Goal: Information Seeking & Learning: Check status

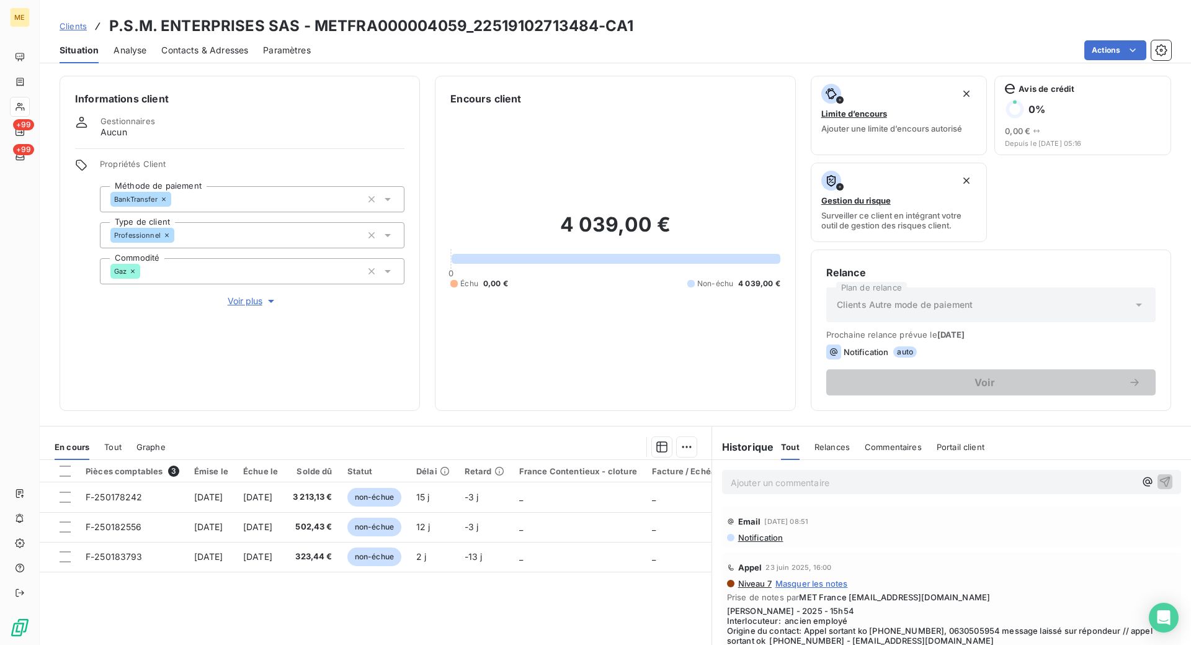
scroll to position [91, 0]
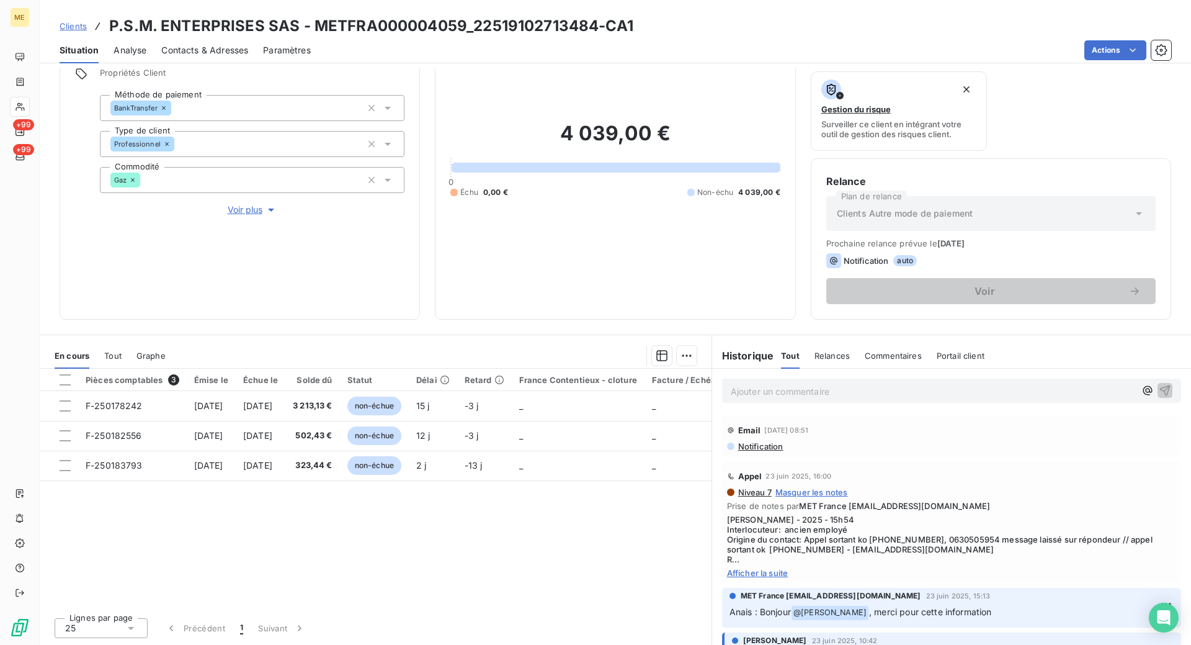
click at [81, 25] on span "Clients" at bounding box center [73, 26] width 27 height 10
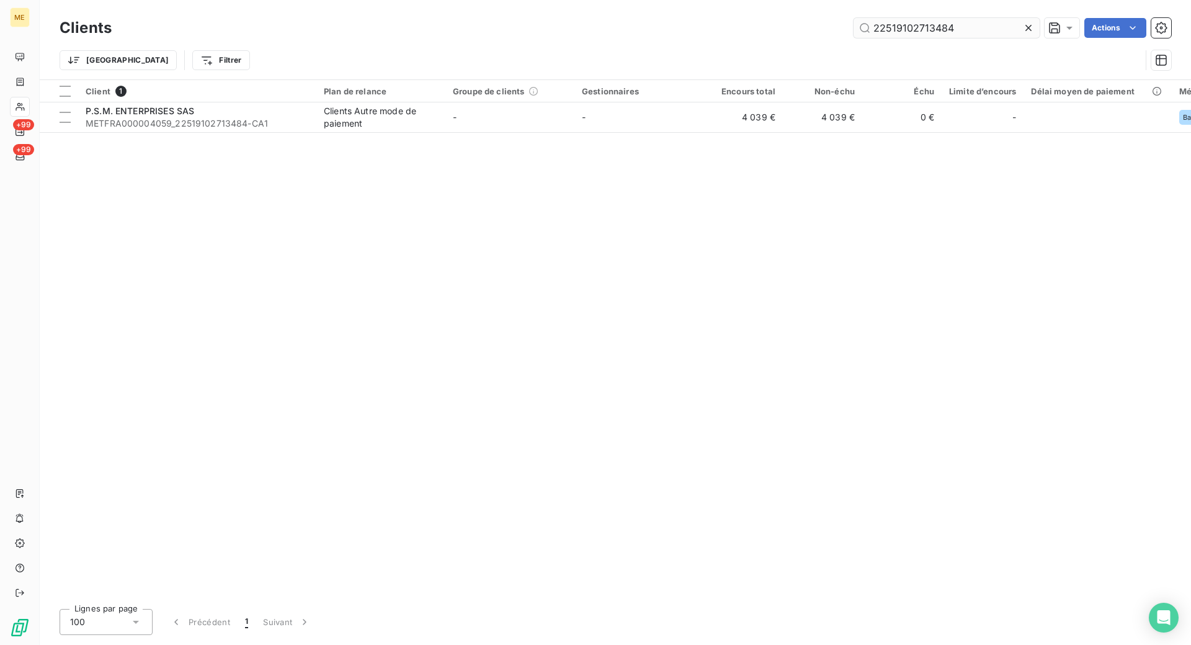
click at [893, 27] on input "22519102713484" at bounding box center [947, 28] width 186 height 20
click at [892, 28] on input "22519102713484" at bounding box center [947, 28] width 186 height 20
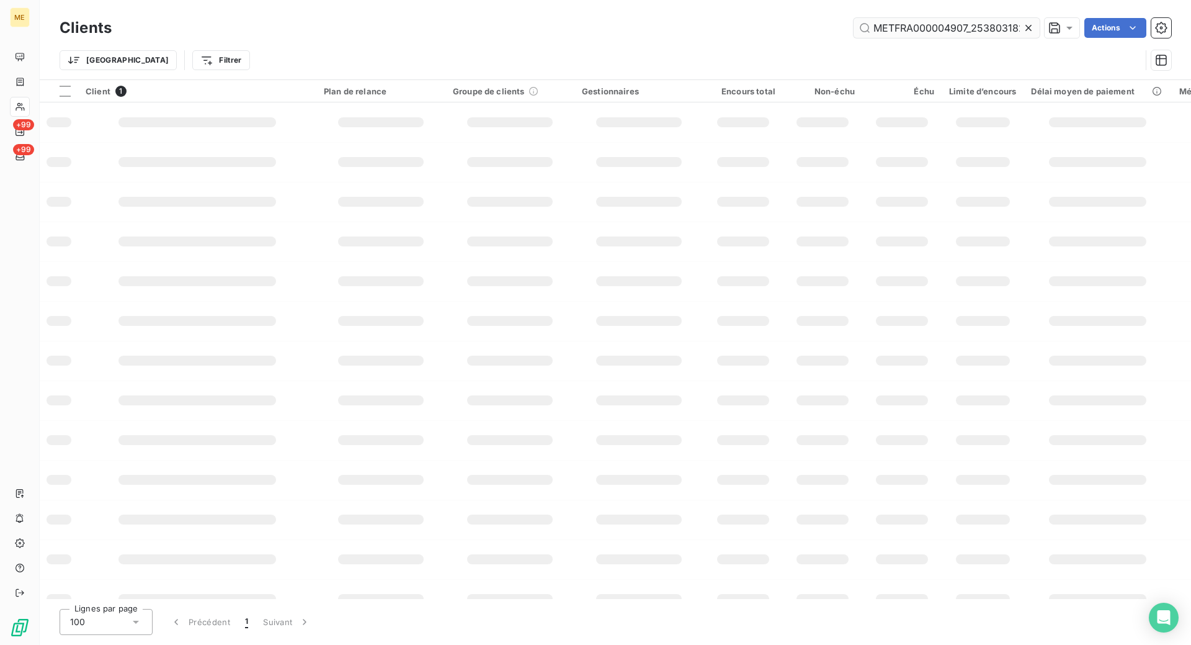
scroll to position [0, 36]
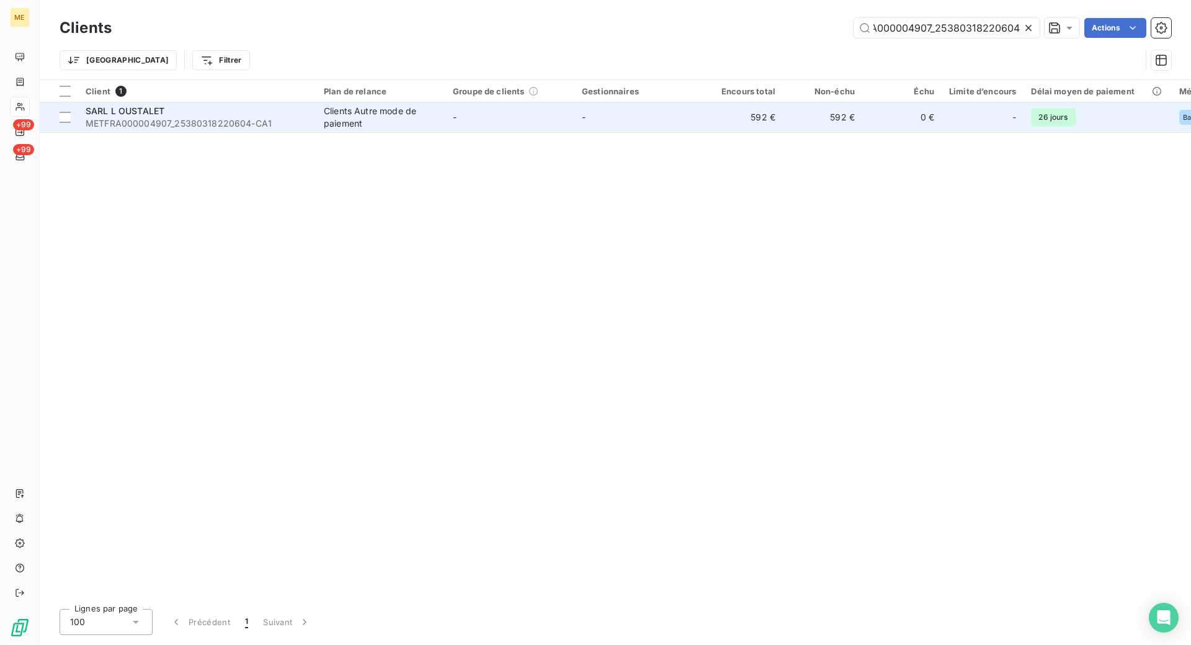
type input "METFRA000004907_25380318220604"
click at [307, 124] on span "METFRA000004907_25380318220604-CA1" at bounding box center [197, 123] width 223 height 12
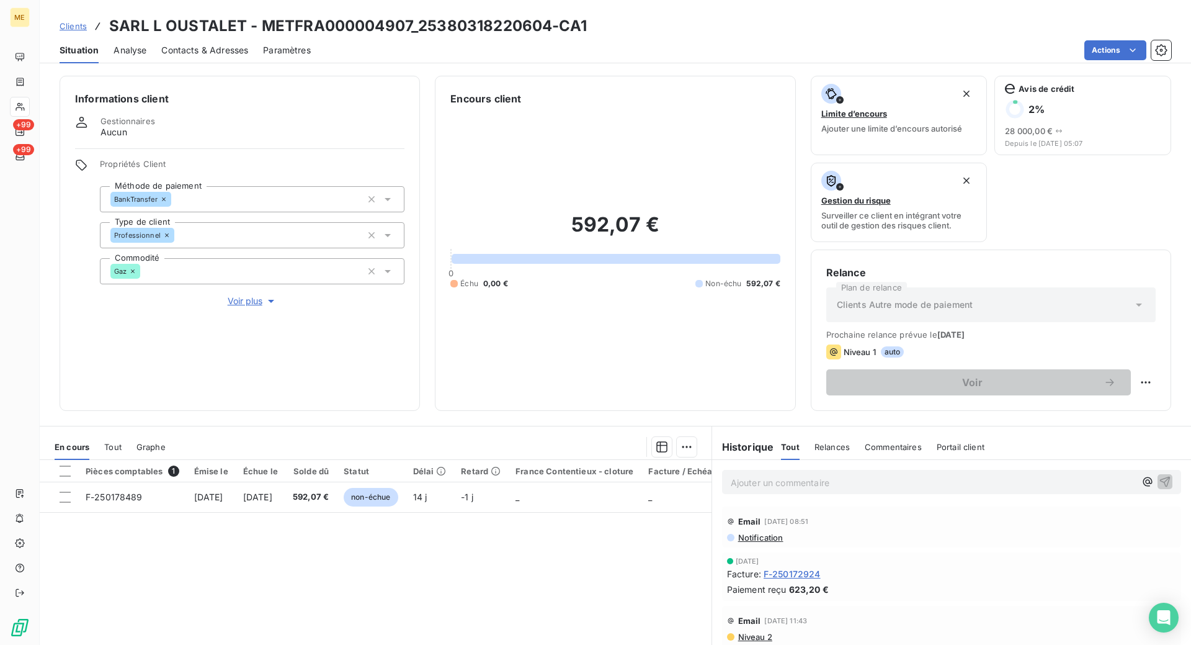
click at [426, 405] on div "Informations client Gestionnaires Aucun Propriétés Client Méthode de paiement B…" at bounding box center [616, 243] width 1152 height 335
click at [198, 42] on div "Contacts & Adresses" at bounding box center [204, 50] width 87 height 26
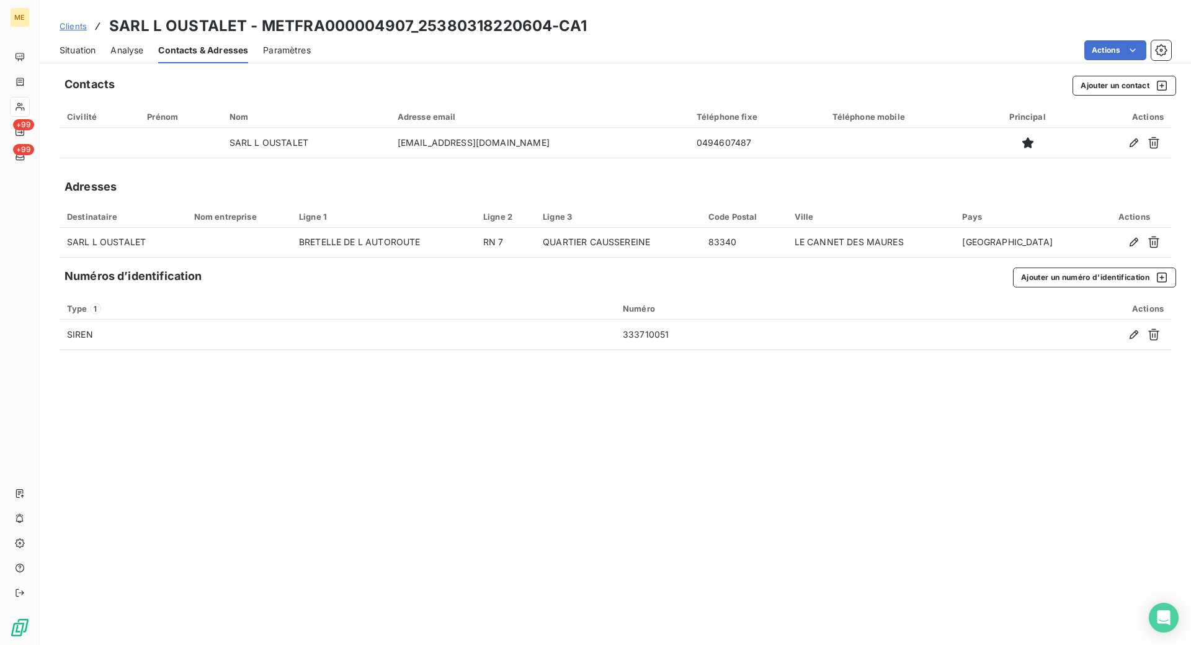
click at [91, 49] on span "Situation" at bounding box center [78, 50] width 36 height 12
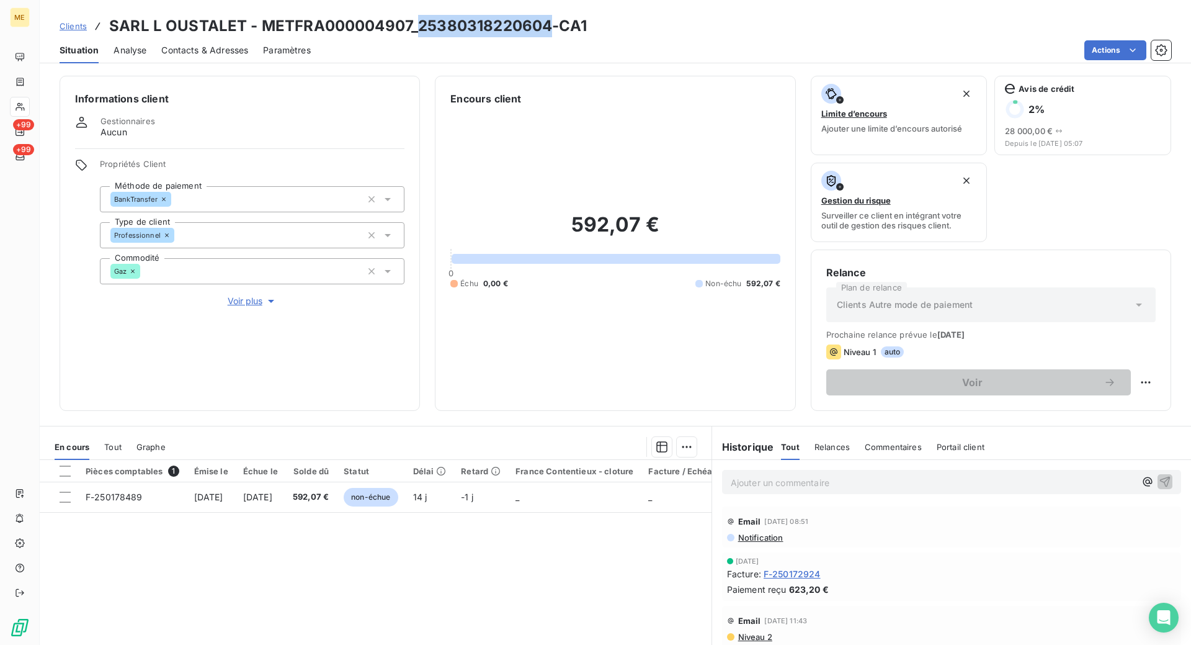
drag, startPoint x: 549, startPoint y: 26, endPoint x: 417, endPoint y: 22, distance: 132.2
click at [417, 22] on h3 "SARL L OUSTALET - METFRA000004907_25380318220604-CA1" at bounding box center [348, 26] width 478 height 22
copy h3 "25380318220604"
click at [680, 37] on div "Clients SARL L OUSTALET - METFRA000004907_25380318220604-CA1" at bounding box center [616, 26] width 1152 height 22
drag, startPoint x: 548, startPoint y: 25, endPoint x: 264, endPoint y: 24, distance: 283.5
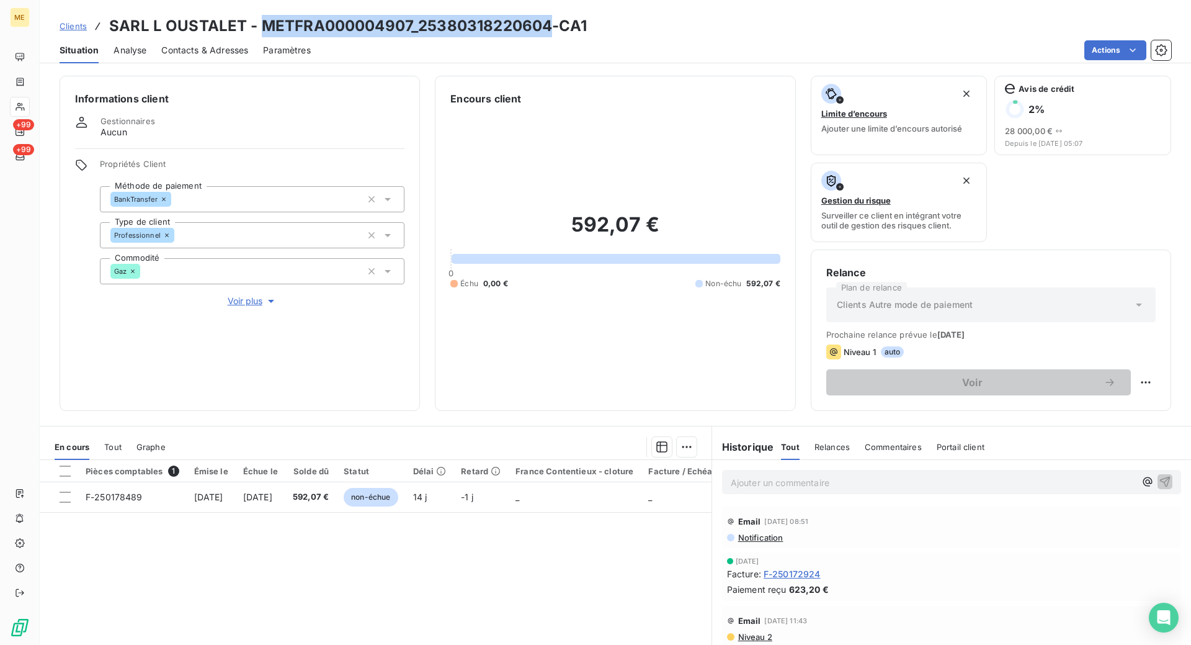
click at [264, 24] on h3 "SARL L OUSTALET - METFRA000004907_25380318220604-CA1" at bounding box center [348, 26] width 478 height 22
copy h3 "METFRA000004907_25380318220604"
drag, startPoint x: 70, startPoint y: 26, endPoint x: 83, endPoint y: 28, distance: 13.2
click at [70, 26] on span "Clients" at bounding box center [73, 26] width 27 height 10
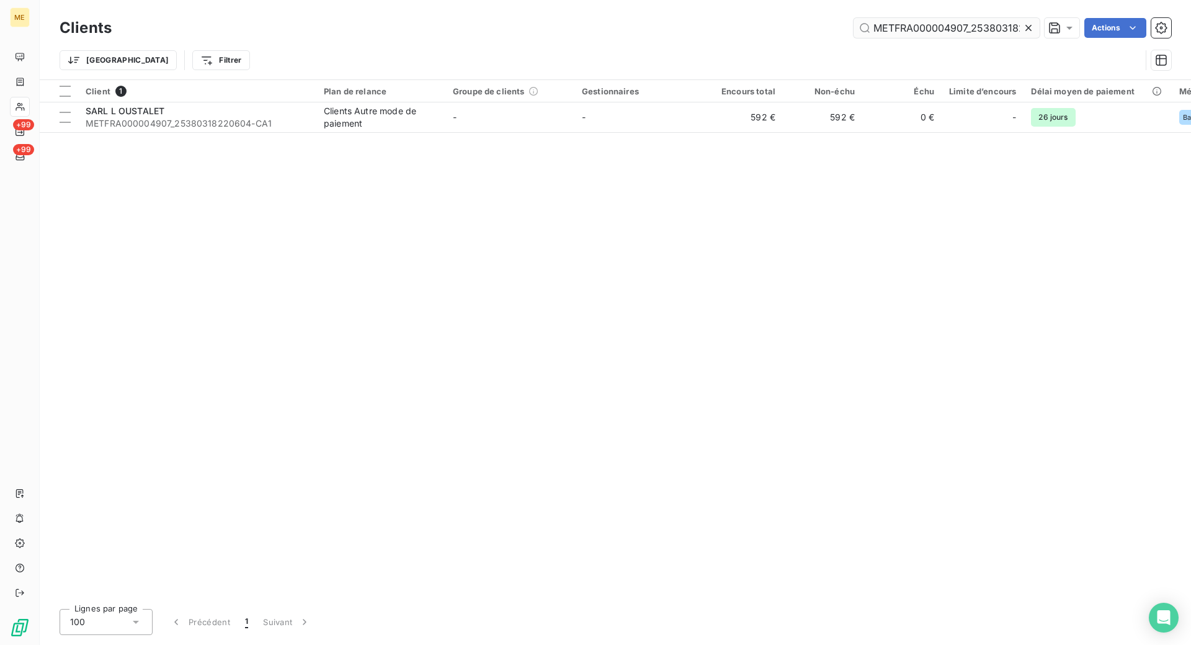
scroll to position [0, 37]
click at [905, 27] on input "METFRA000004907_25380318220604" at bounding box center [947, 28] width 186 height 20
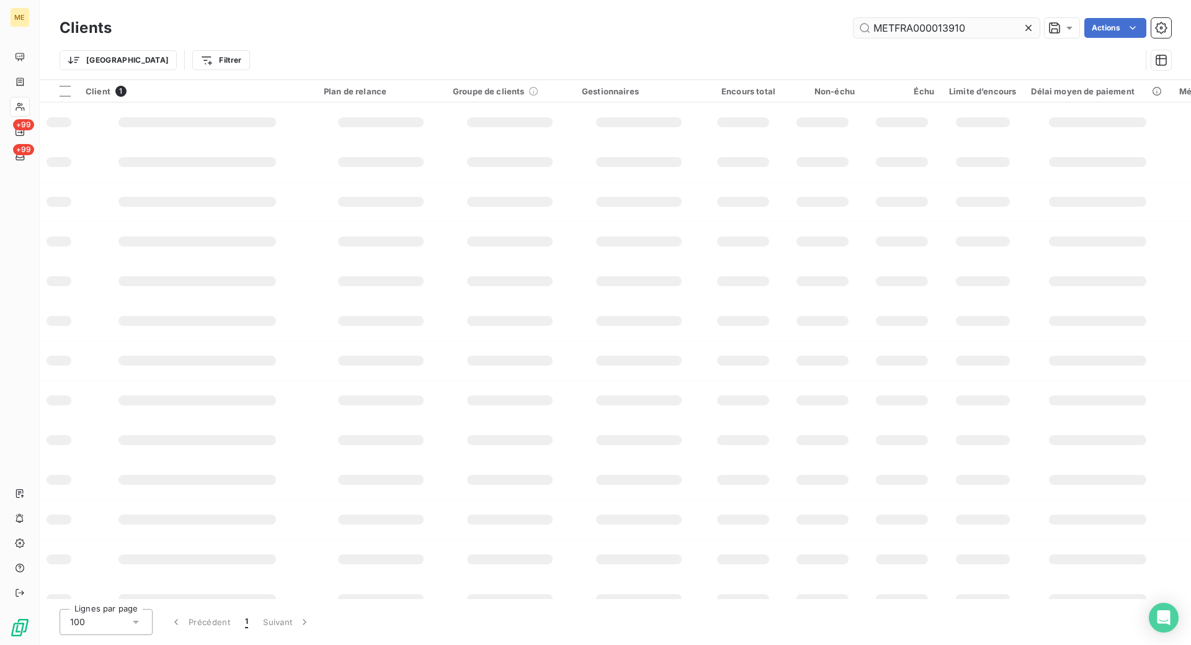
scroll to position [0, 0]
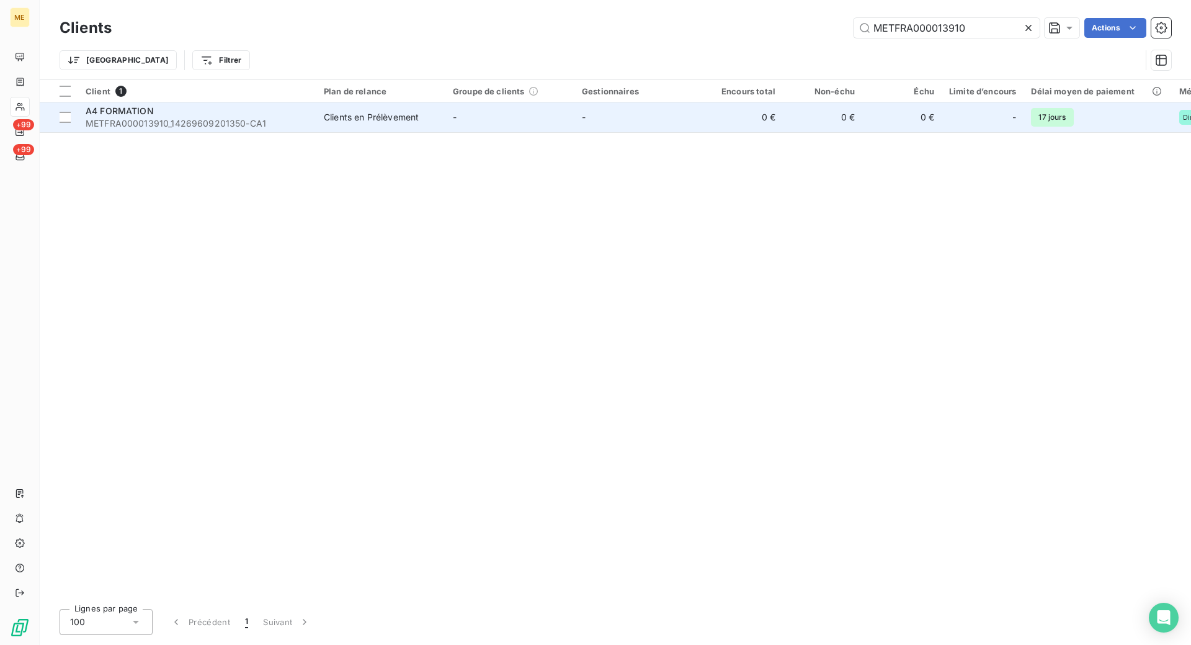
type input "METFRA000013910"
click at [338, 116] on div "Clients en Prélèvement" at bounding box center [371, 117] width 95 height 12
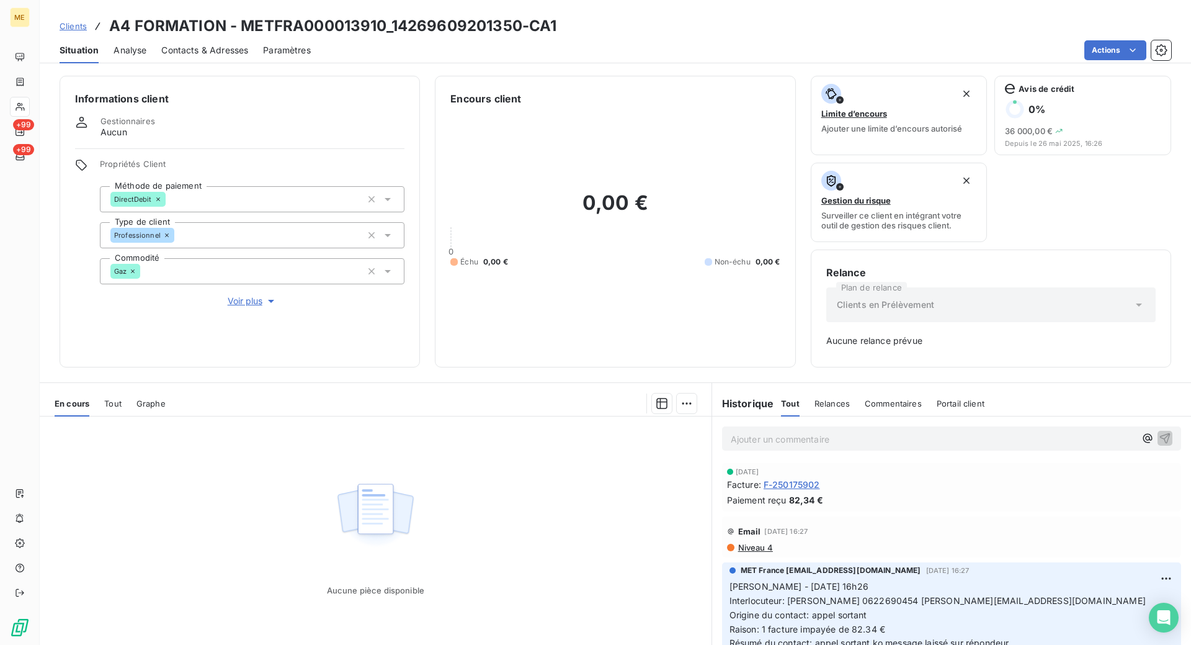
click at [79, 26] on span "Clients" at bounding box center [73, 26] width 27 height 10
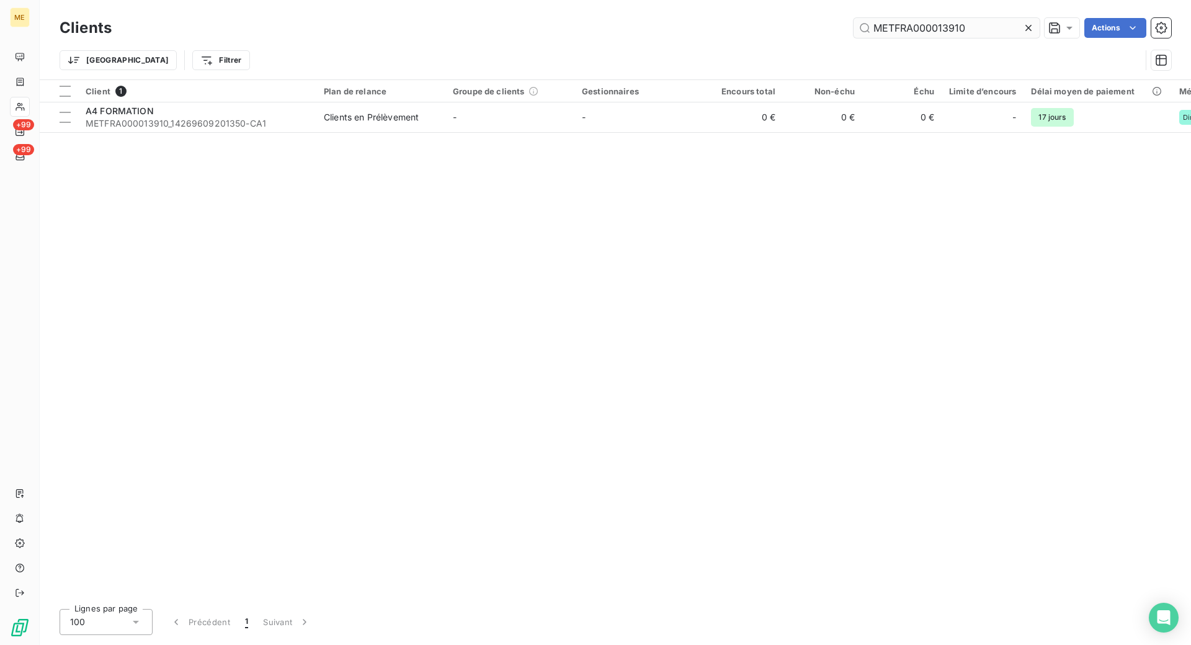
click at [891, 28] on input "METFRA000013910" at bounding box center [947, 28] width 186 height 20
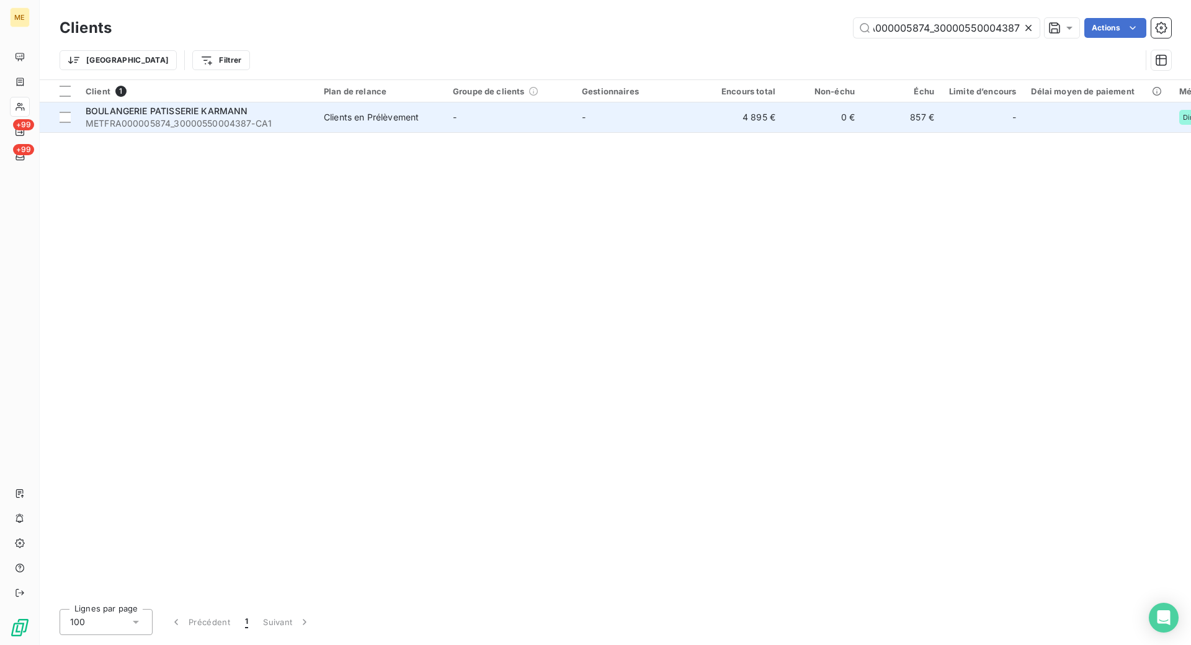
type input "METFRA000005874_30000550004387"
click at [401, 107] on td "Clients en Prélèvement" at bounding box center [380, 117] width 129 height 30
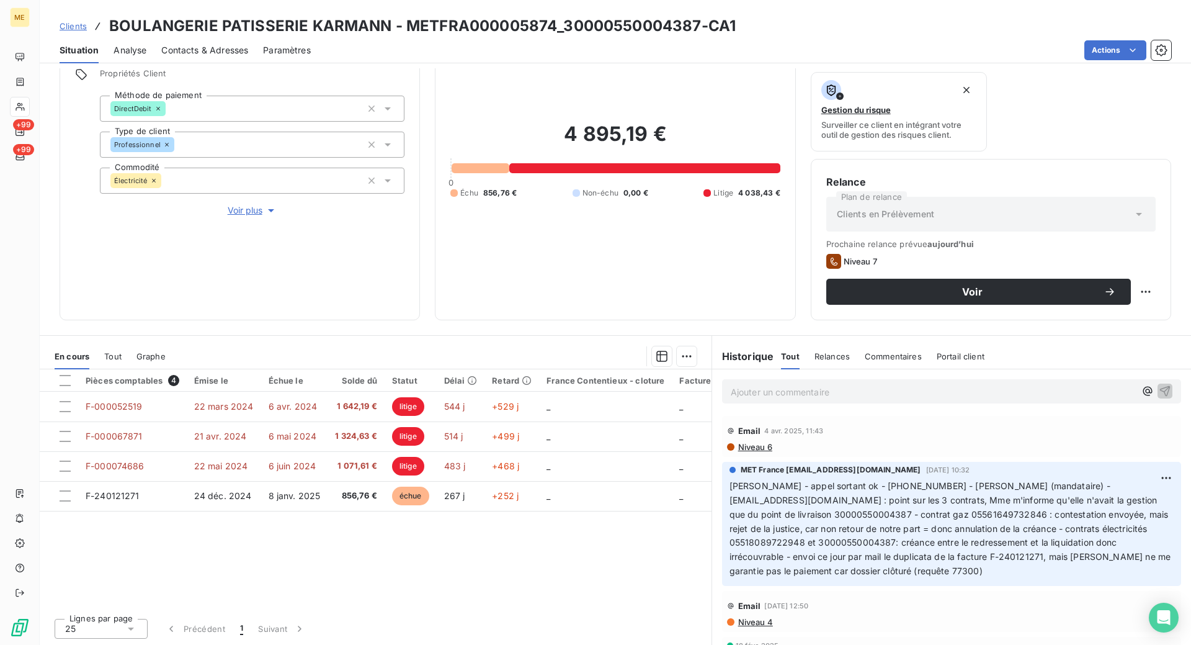
scroll to position [91, 0]
drag, startPoint x: 70, startPoint y: 25, endPoint x: 263, endPoint y: 23, distance: 193.0
click at [70, 25] on span "Clients" at bounding box center [73, 26] width 27 height 10
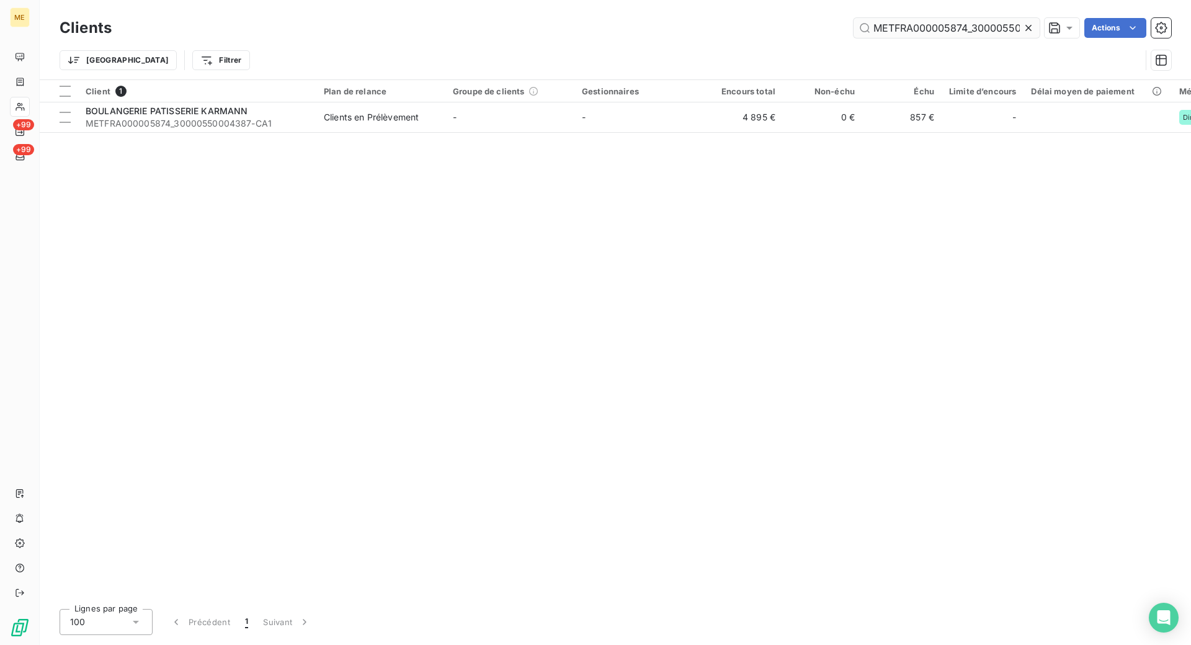
scroll to position [0, 39]
click at [922, 25] on input "METFRA000005874_30000550004387" at bounding box center [947, 28] width 186 height 20
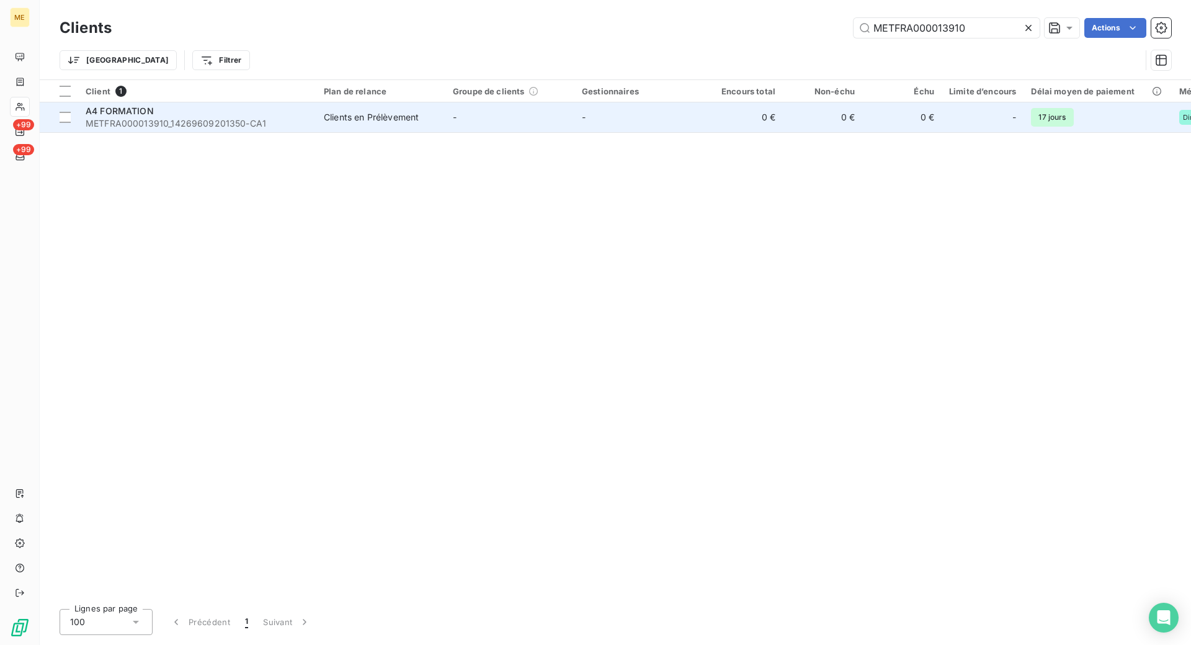
type input "METFRA000013910"
click at [233, 113] on div "A4 FORMATION" at bounding box center [197, 111] width 223 height 12
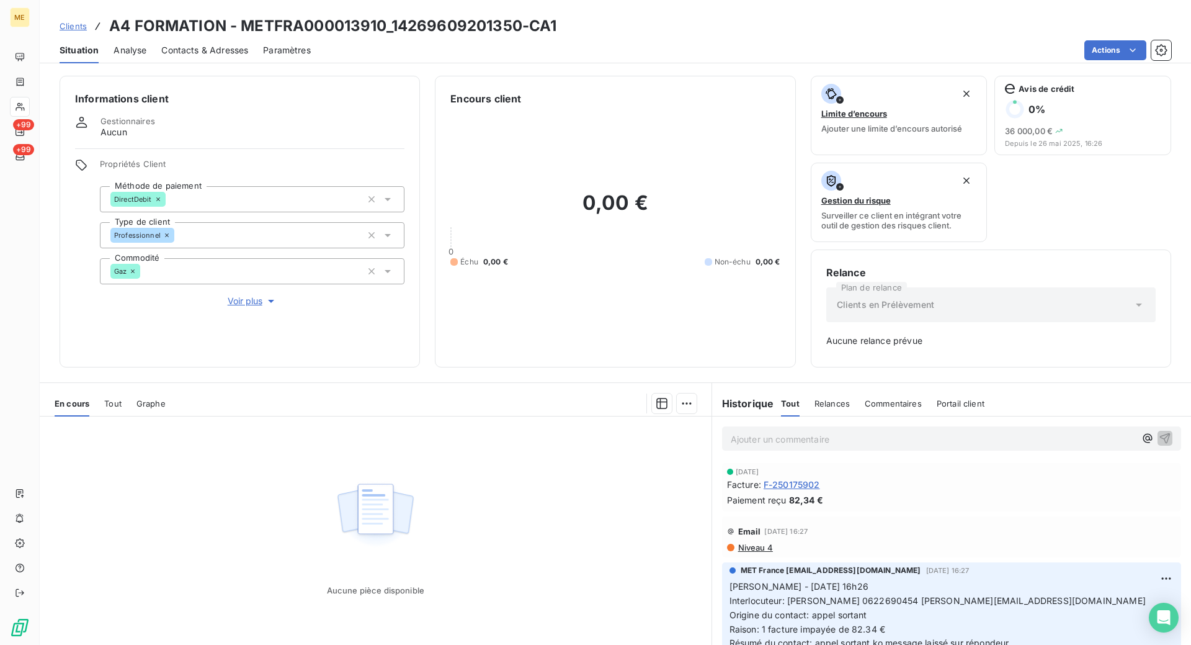
click at [244, 300] on span "Voir plus" at bounding box center [253, 301] width 50 height 12
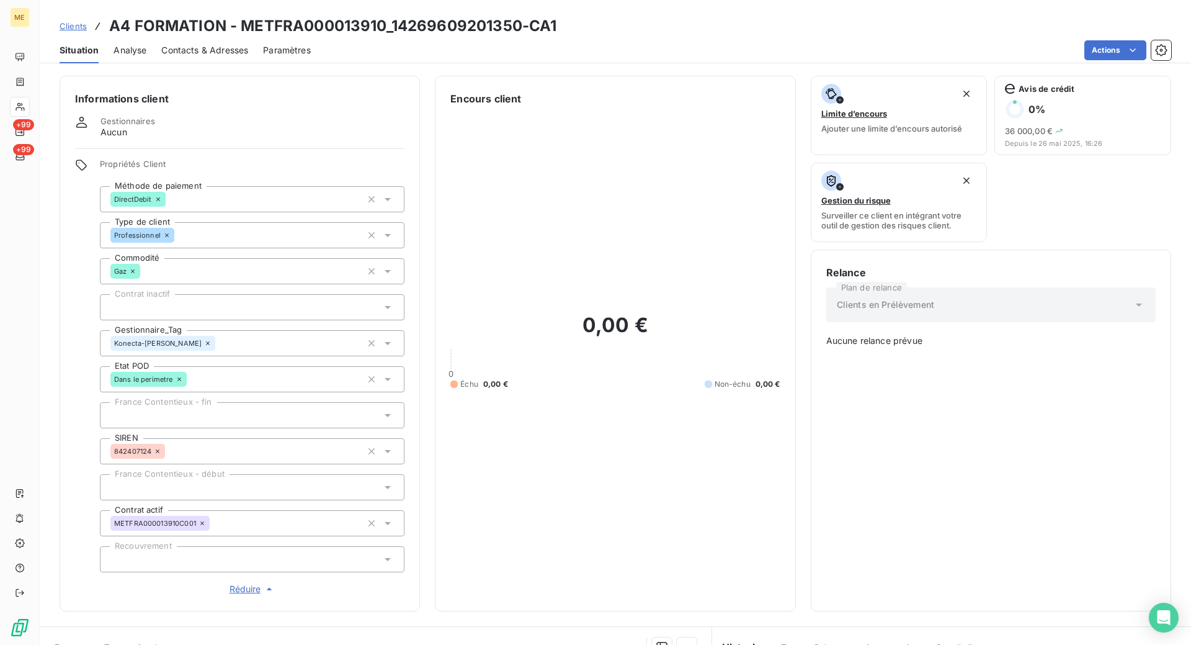
click at [246, 588] on span "Réduire" at bounding box center [253, 589] width 46 height 12
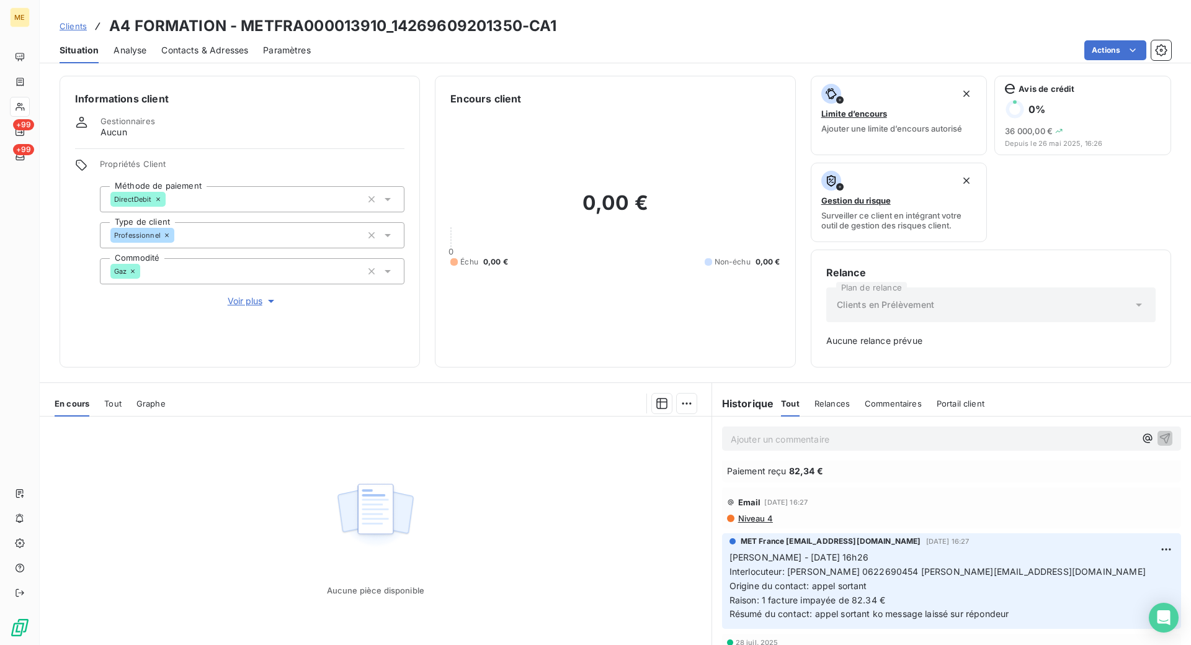
scroll to position [62, 0]
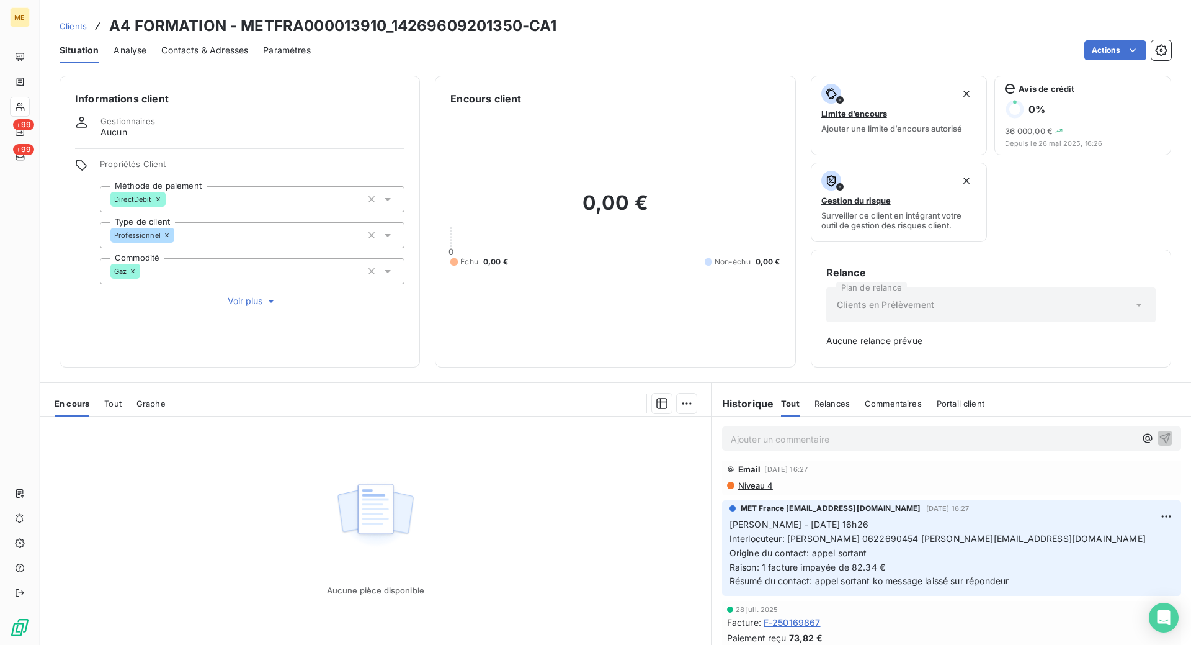
click at [747, 489] on span "Niveau 4" at bounding box center [755, 485] width 36 height 10
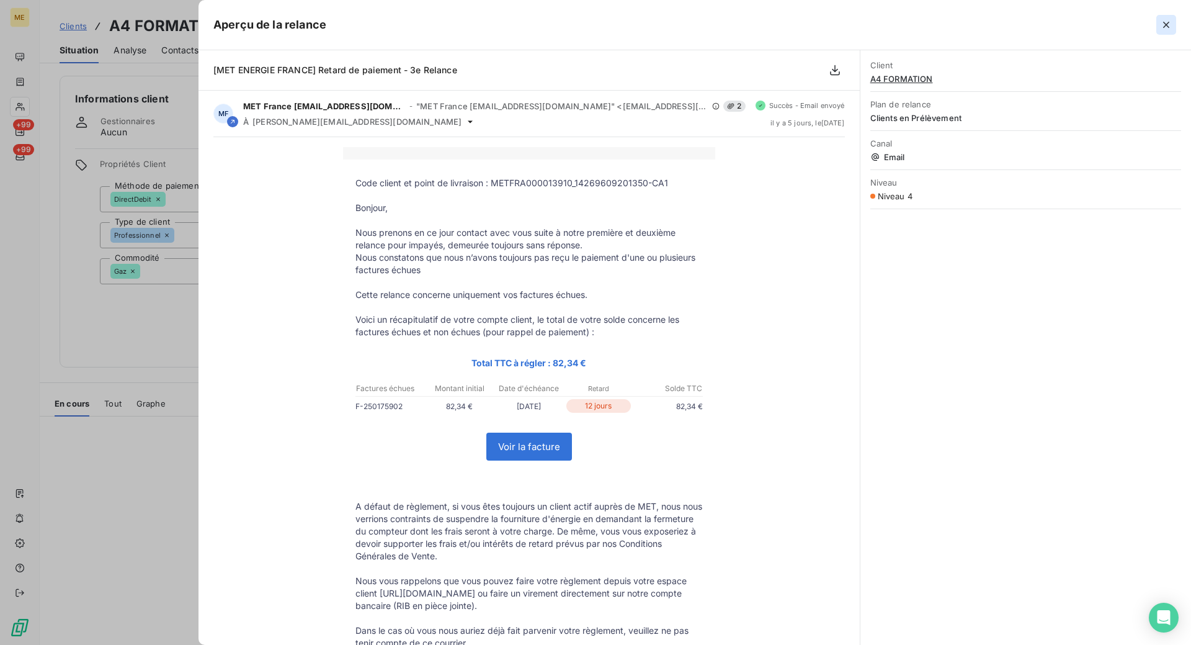
click at [1167, 19] on icon "button" at bounding box center [1166, 25] width 12 height 12
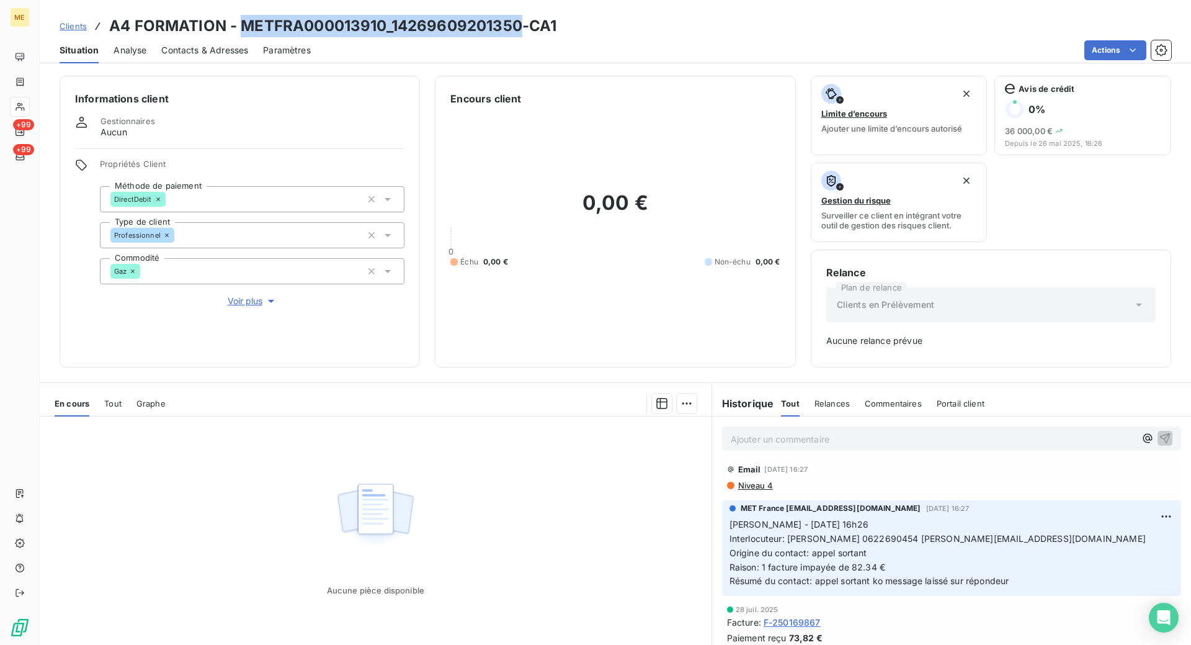
drag, startPoint x: 521, startPoint y: 25, endPoint x: 245, endPoint y: 26, distance: 275.5
click at [245, 26] on h3 "A4 FORMATION - METFRA000013910_14269609201350-CA1" at bounding box center [332, 26] width 447 height 22
copy h3 "METFRA000013910_14269609201350"
click at [395, 47] on div "Actions" at bounding box center [749, 50] width 846 height 20
drag, startPoint x: 385, startPoint y: 26, endPoint x: 244, endPoint y: 23, distance: 140.9
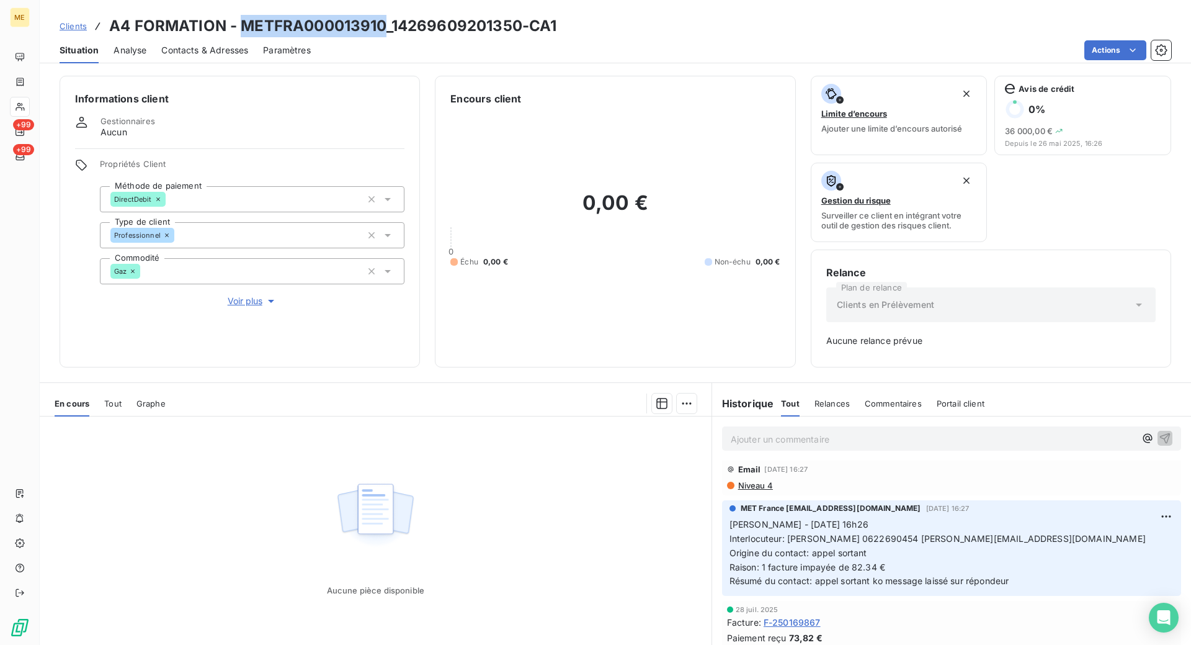
click at [244, 23] on h3 "A4 FORMATION - METFRA000013910_14269609201350-CA1" at bounding box center [332, 26] width 447 height 22
copy h3 "METFRA000013910"
click at [75, 26] on span "Clients" at bounding box center [73, 26] width 27 height 10
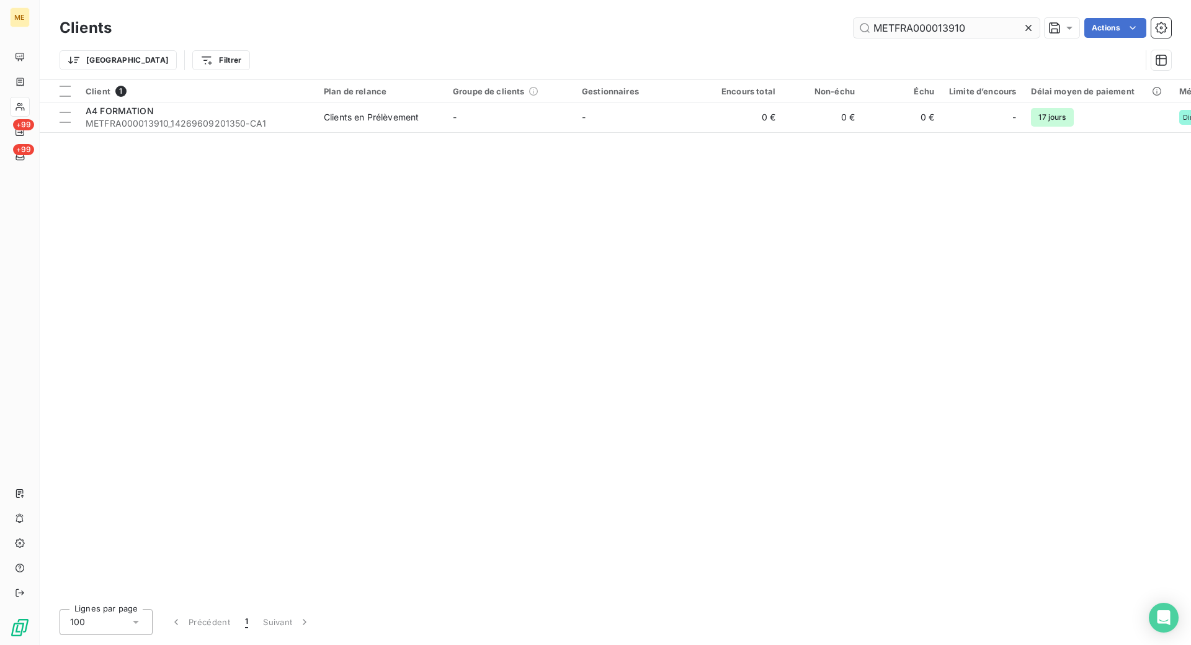
click at [947, 24] on input "METFRA000013910" at bounding box center [947, 28] width 186 height 20
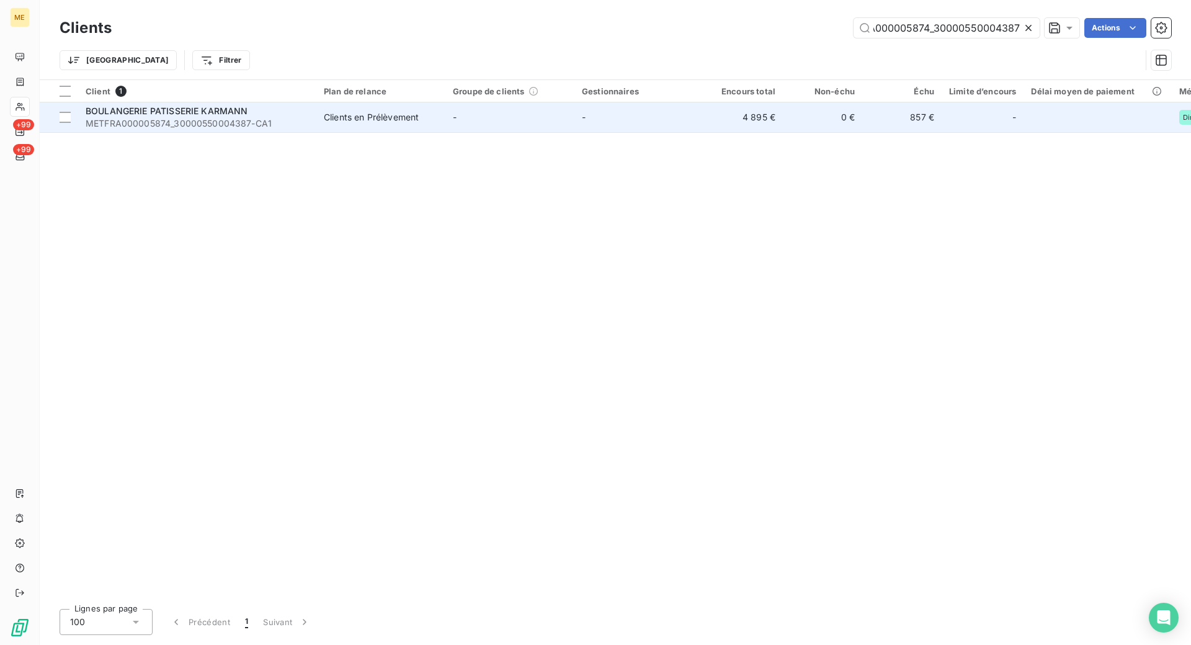
type input "METFRA000005874_30000550004387"
click at [408, 111] on div "Clients en Prélèvement" at bounding box center [371, 117] width 95 height 12
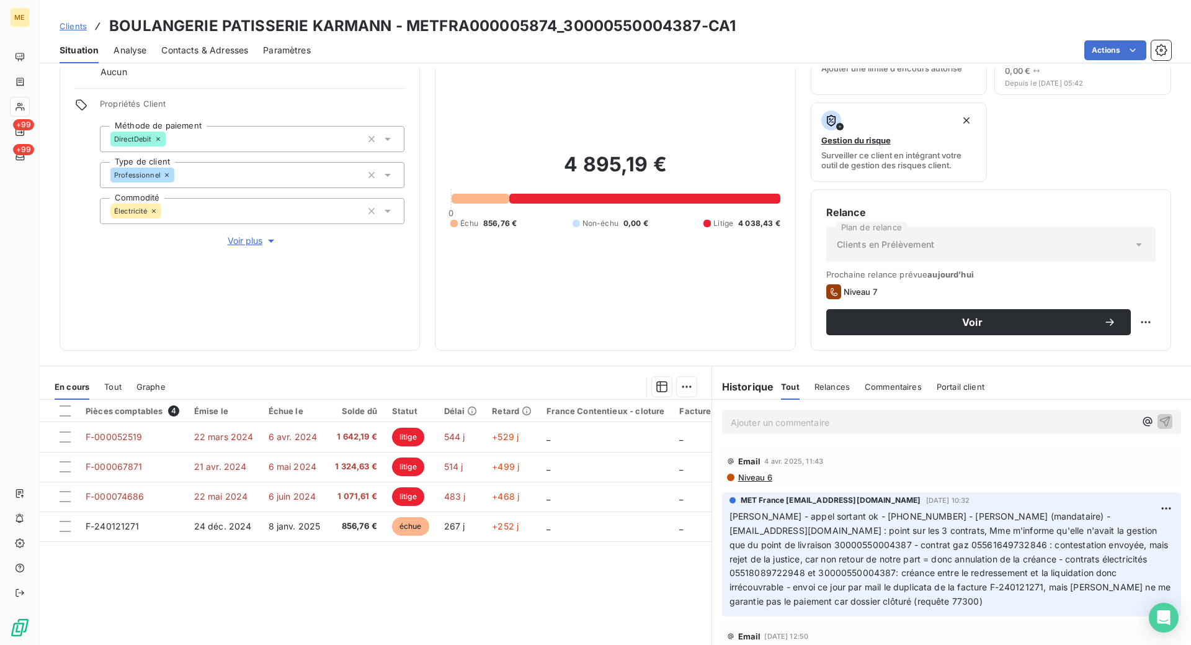
scroll to position [91, 0]
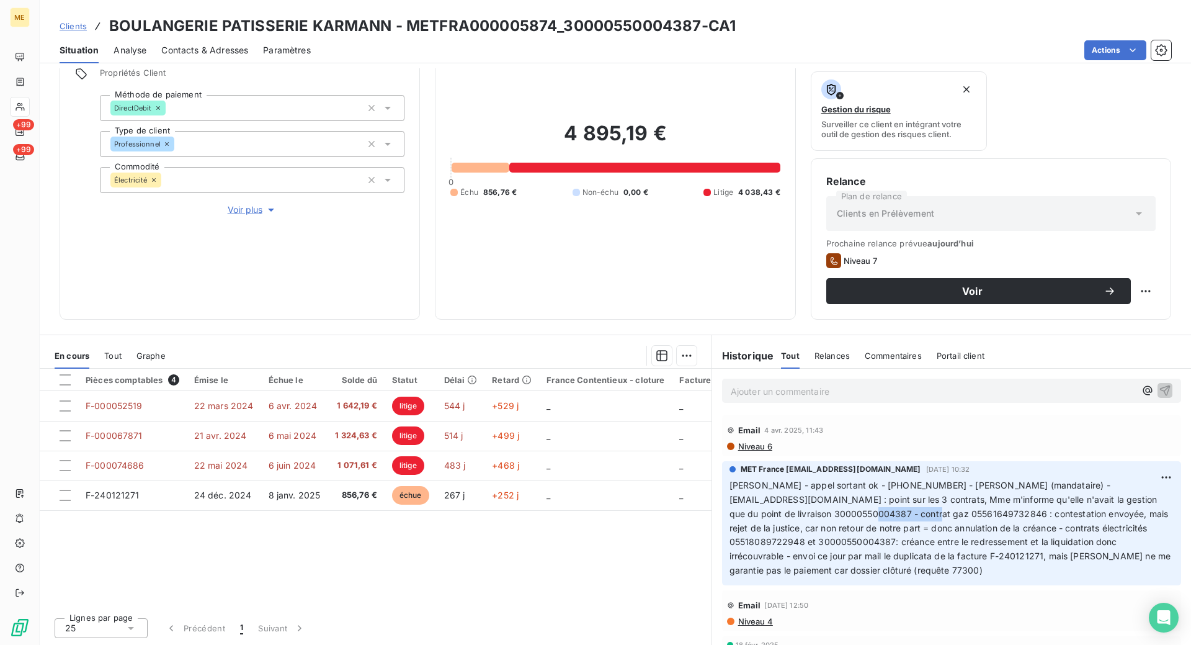
drag, startPoint x: 933, startPoint y: 511, endPoint x: 859, endPoint y: 511, distance: 73.8
click at [859, 511] on span "[PERSON_NAME] - appel sortant ok - [PHONE_NUMBER] - [PERSON_NAME] (mandataire) …" at bounding box center [952, 528] width 444 height 96
click at [793, 310] on div "Informations client Gestionnaires Aucun Propriétés Client Méthode de paiement D…" at bounding box center [616, 151] width 1152 height 335
click at [71, 27] on span "Clients" at bounding box center [73, 26] width 27 height 10
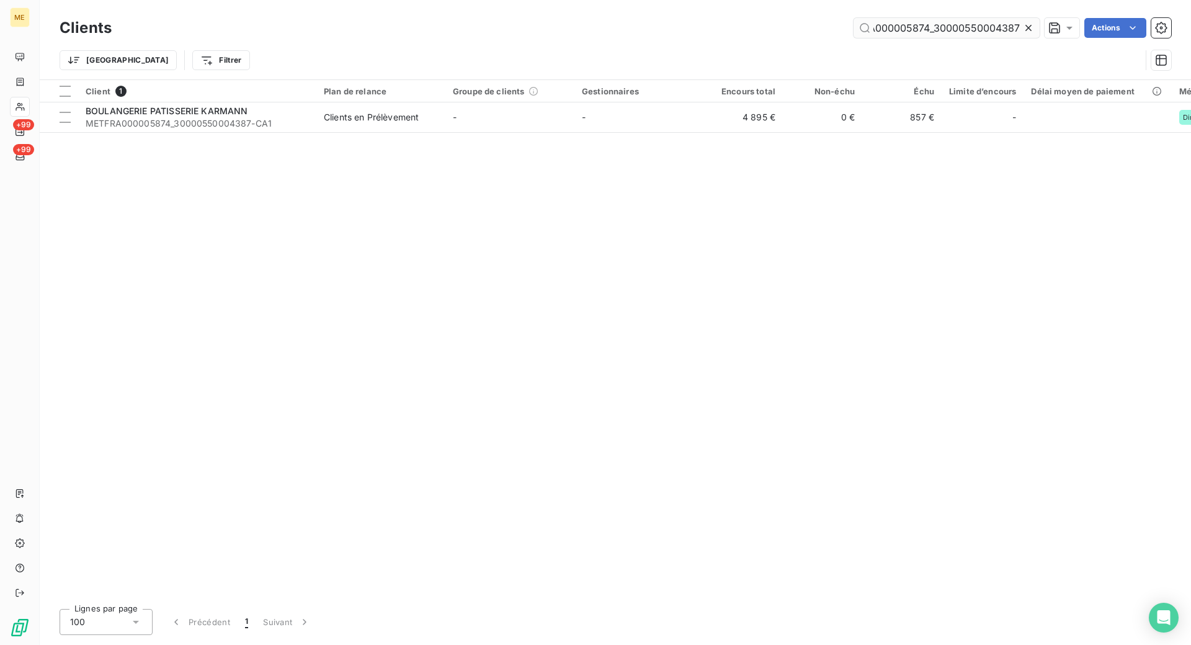
click at [918, 25] on input "METFRA000005874_30000550004387" at bounding box center [947, 28] width 186 height 20
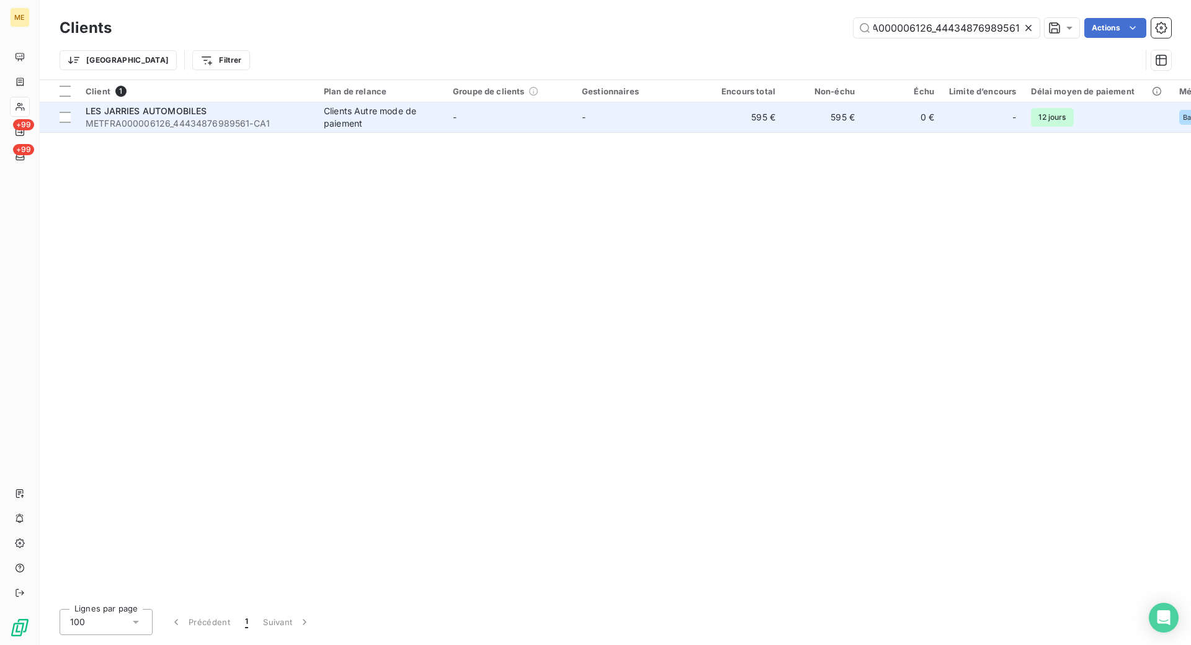
type input "METFRA000006126_44434876989561"
click at [314, 124] on td "LES JARRIES AUTOMOBILES METFRA000006126_44434876989561-CA1" at bounding box center [197, 117] width 238 height 30
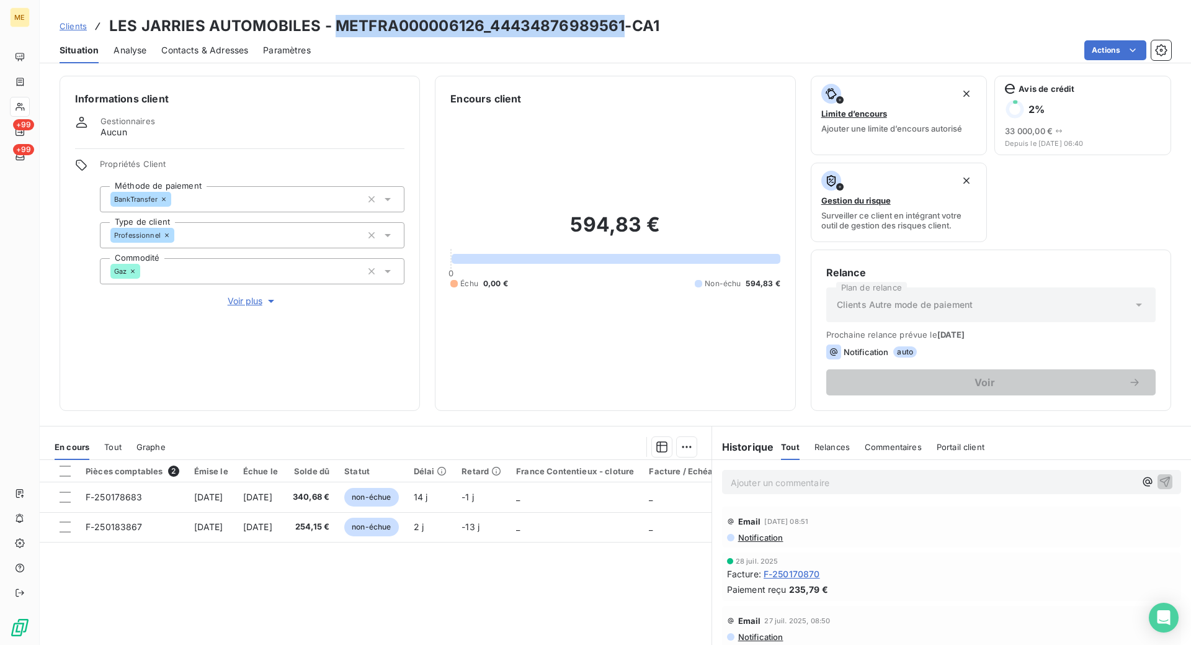
drag, startPoint x: 619, startPoint y: 26, endPoint x: 337, endPoint y: 26, distance: 281.7
click at [337, 26] on h3 "LES JARRIES AUTOMOBILES - METFRA000006126_44434876989561-CA1" at bounding box center [384, 26] width 550 height 22
copy h3 "METFRA000006126_44434876989561"
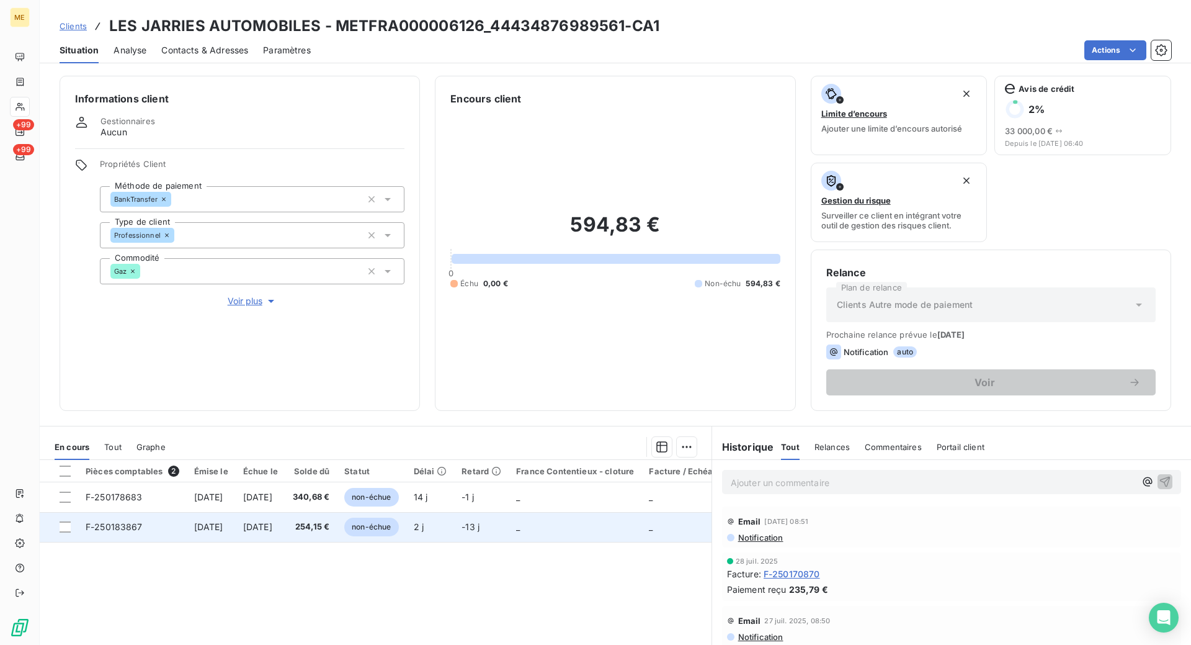
click at [133, 524] on span "F-250183867" at bounding box center [114, 526] width 57 height 11
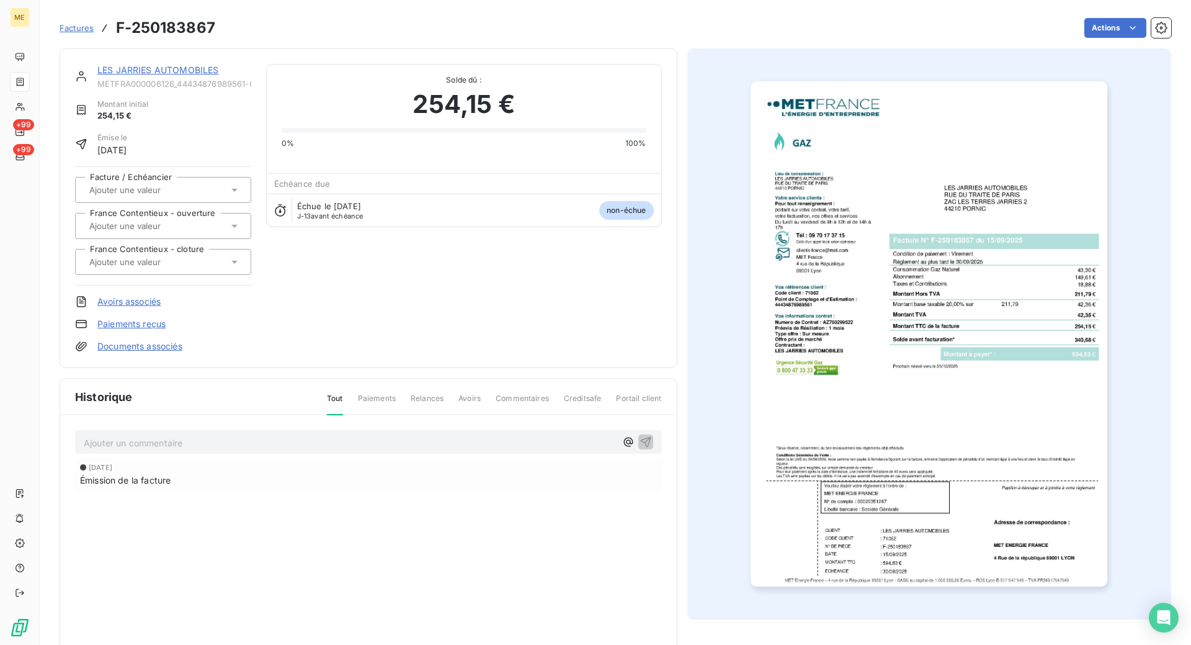
click at [162, 68] on link "LES JARRIES AUTOMOBILES" at bounding box center [157, 70] width 121 height 11
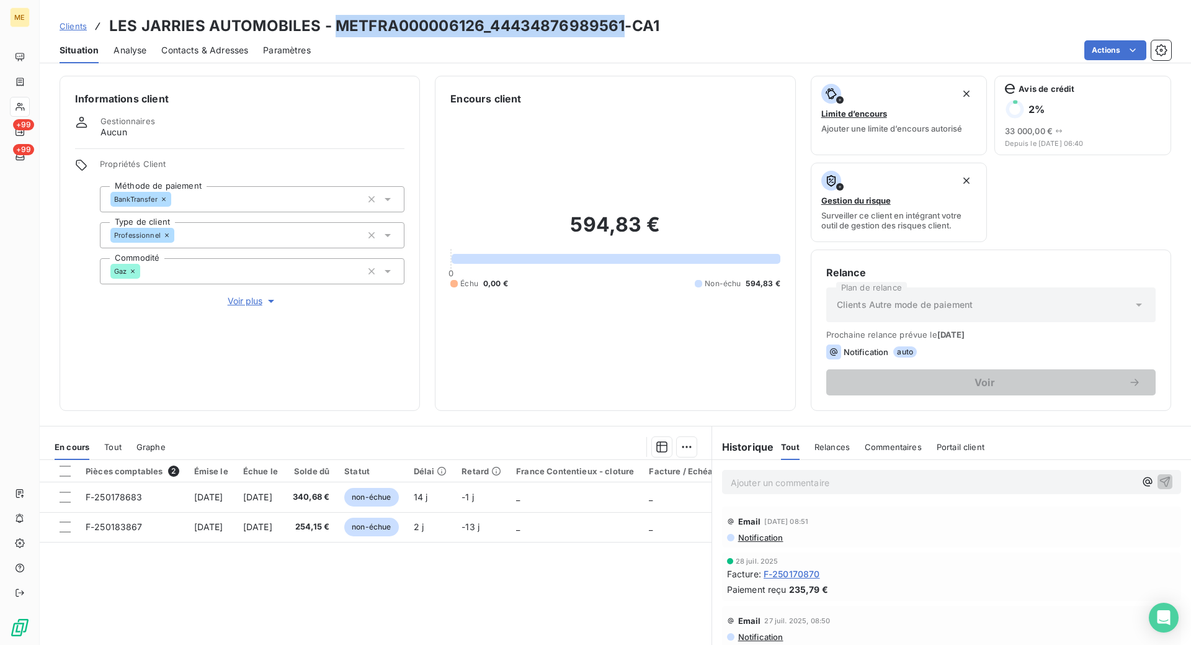
drag, startPoint x: 622, startPoint y: 27, endPoint x: 337, endPoint y: 27, distance: 284.8
click at [337, 27] on h3 "LES JARRIES AUTOMOBILES - METFRA000006126_44434876989561-CA1" at bounding box center [384, 26] width 550 height 22
copy h3 "METFRA000006126_44434876989561"
click at [78, 30] on span "Clients" at bounding box center [73, 26] width 27 height 10
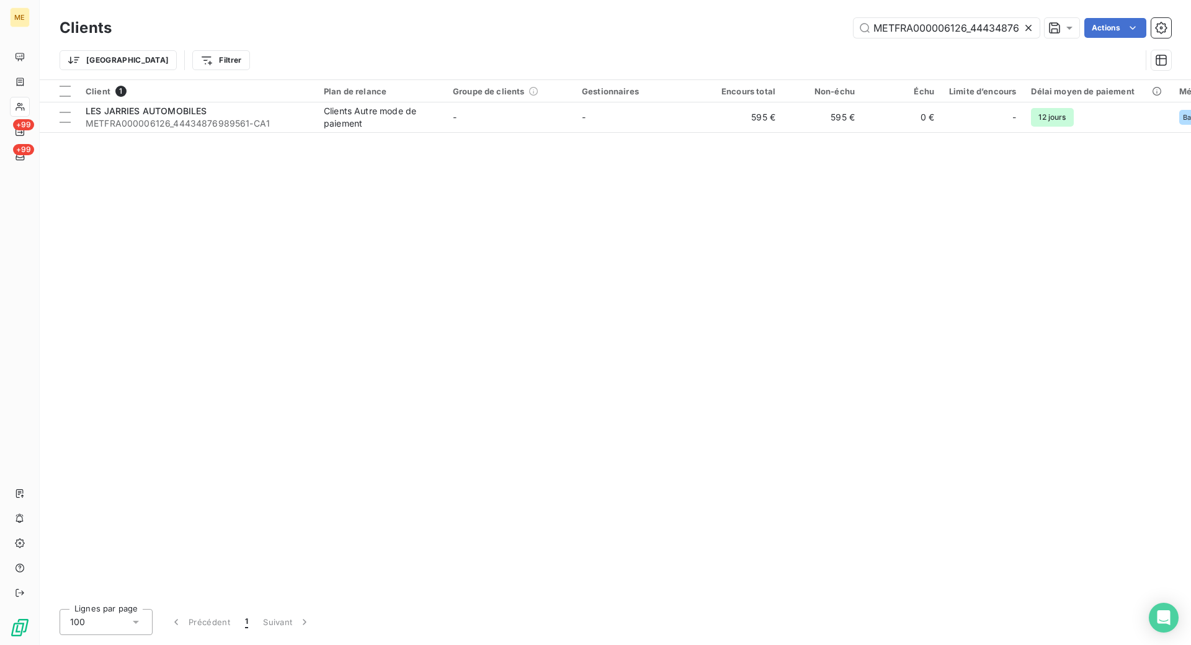
scroll to position [0, 35]
click at [964, 24] on input "METFRA000006126_44434876989561" at bounding box center [947, 28] width 186 height 20
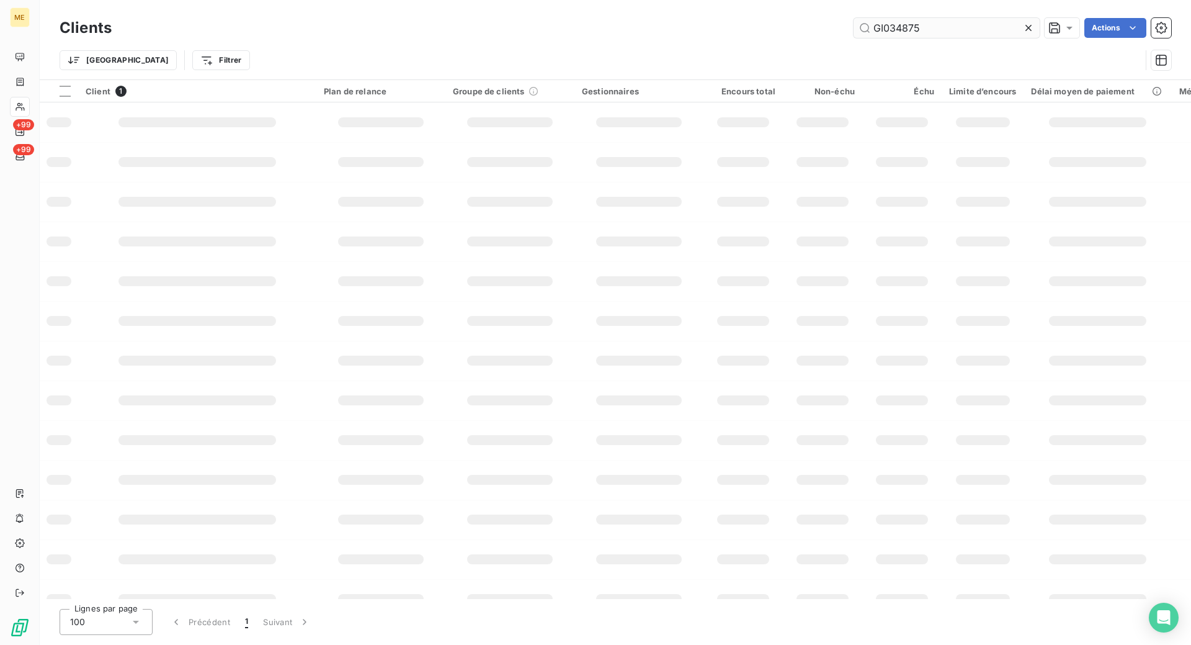
scroll to position [0, 0]
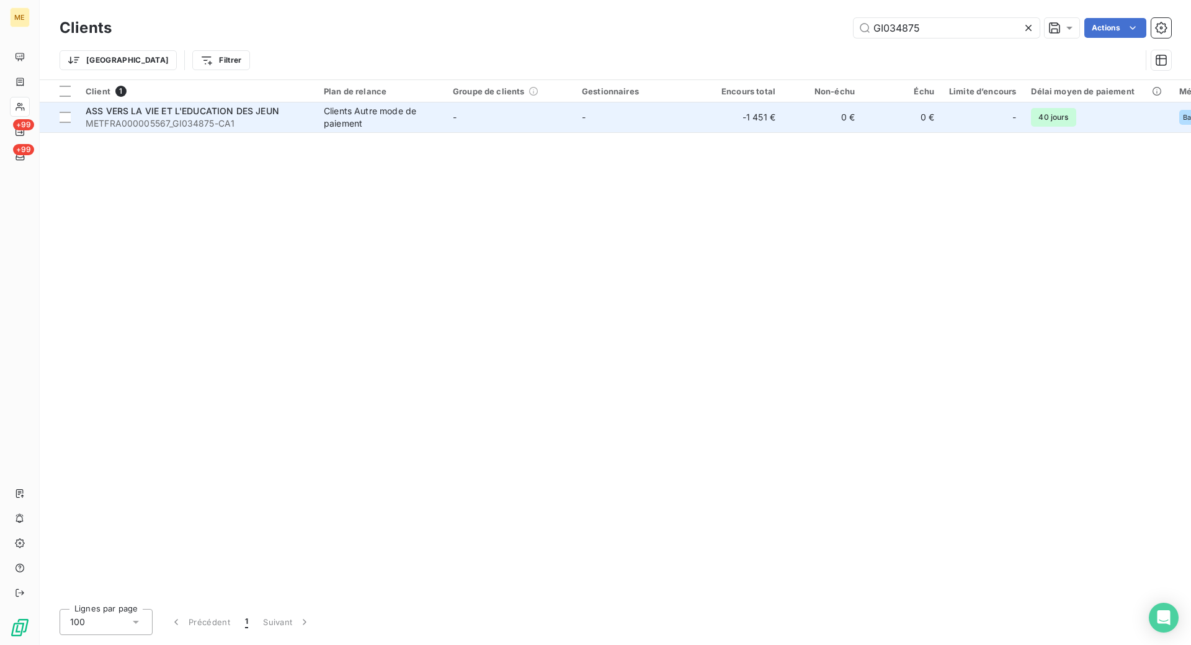
type input "GI034875"
click at [349, 121] on div "Clients Autre mode de paiement" at bounding box center [381, 117] width 114 height 25
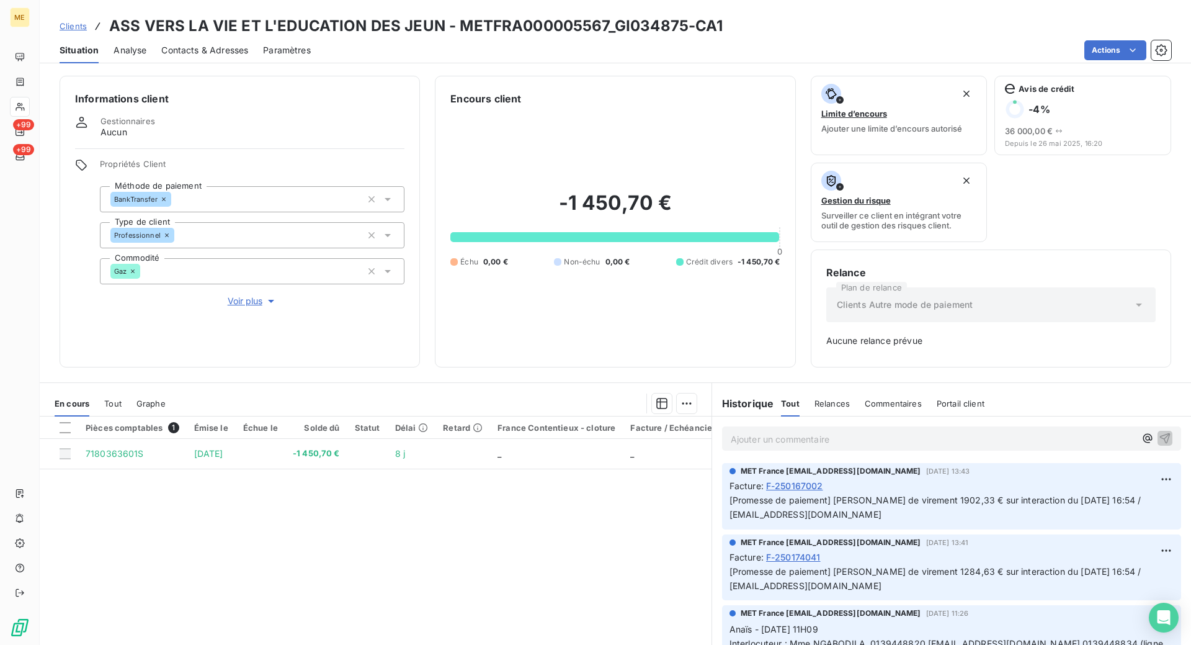
click at [424, 78] on div "Informations client Gestionnaires Aucun Propriétés Client Méthode de paiement B…" at bounding box center [616, 222] width 1152 height 292
click at [69, 26] on span "Clients" at bounding box center [73, 26] width 27 height 10
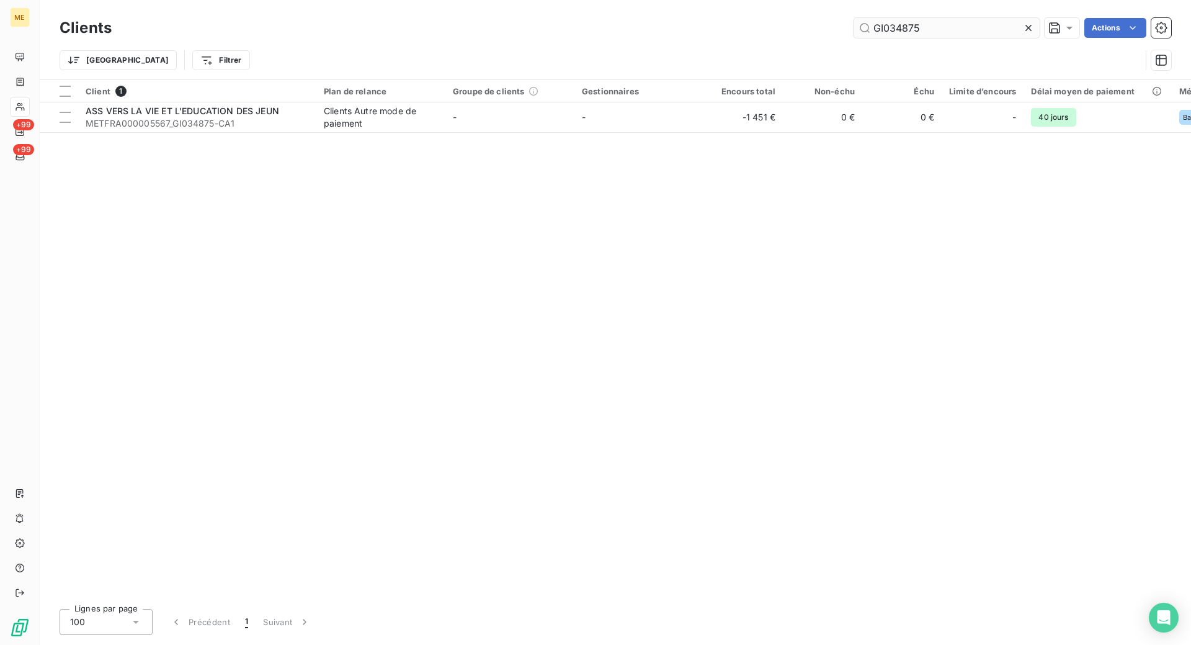
click at [893, 25] on input "GI034875" at bounding box center [947, 28] width 186 height 20
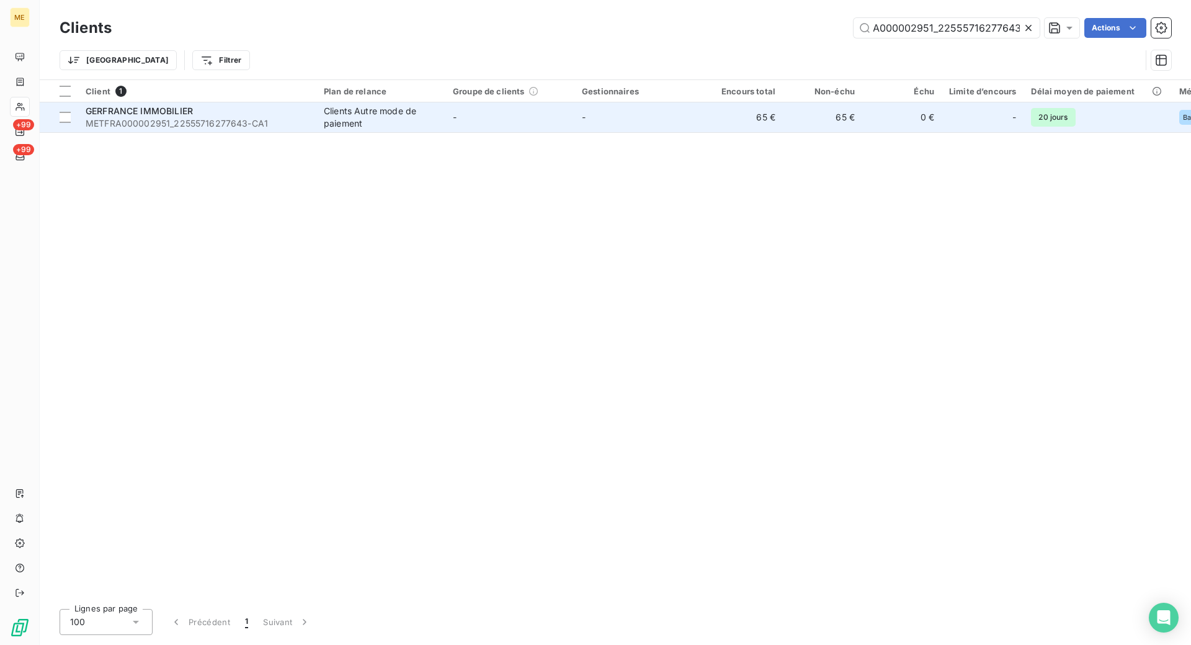
type input "METFRA000002951_22555716277643"
click at [274, 114] on div "GERFRANCE IMMOBILIER" at bounding box center [197, 111] width 223 height 12
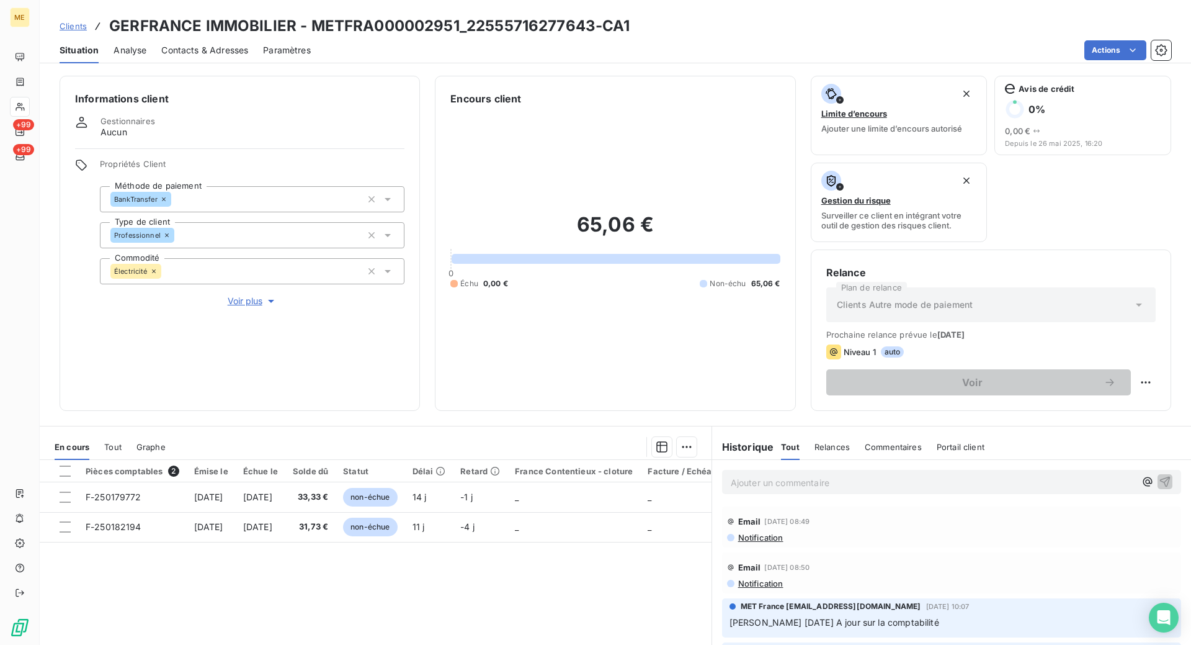
click at [431, 76] on div "Informations client Gestionnaires Aucun Propriétés Client Méthode de paiement B…" at bounding box center [616, 243] width 1152 height 335
click at [794, 480] on p "Ajouter un commentaire ﻿" at bounding box center [933, 483] width 405 height 16
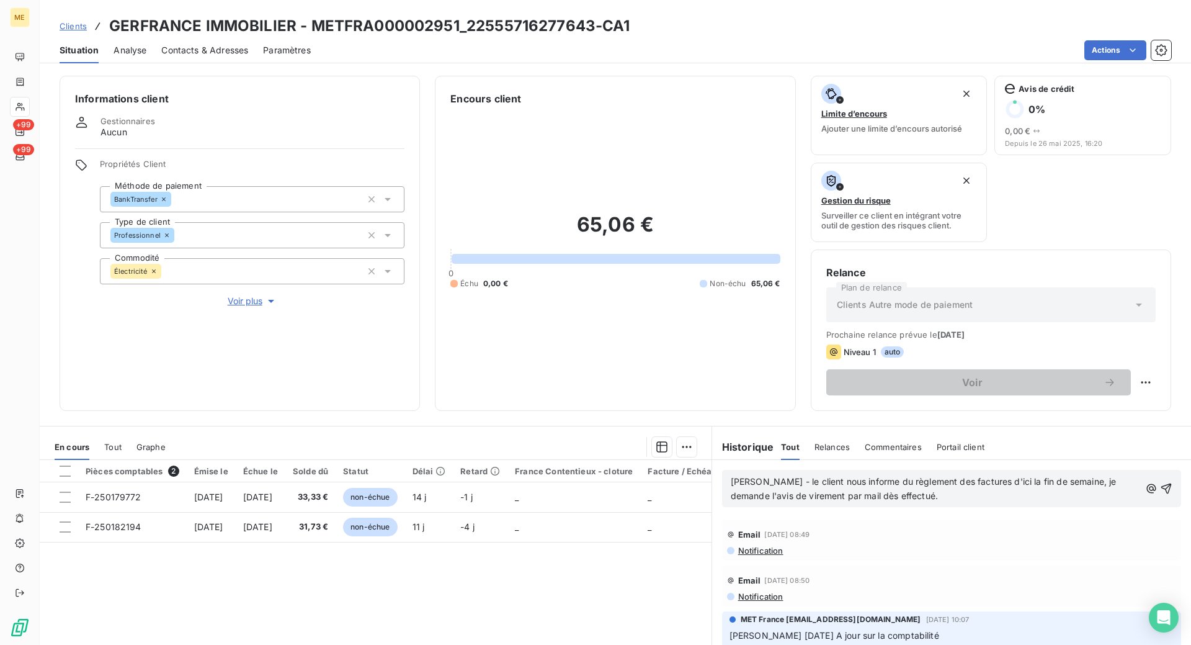
click at [984, 481] on span "[PERSON_NAME] - le client nous informe du règlement des factures d'ici la fin d…" at bounding box center [925, 488] width 388 height 25
click at [0, 0] on lt-span "d'ici à la" at bounding box center [0, 0] width 0 height 0
click at [1161, 488] on icon "button" at bounding box center [1166, 488] width 11 height 11
